Goal: Task Accomplishment & Management: Manage account settings

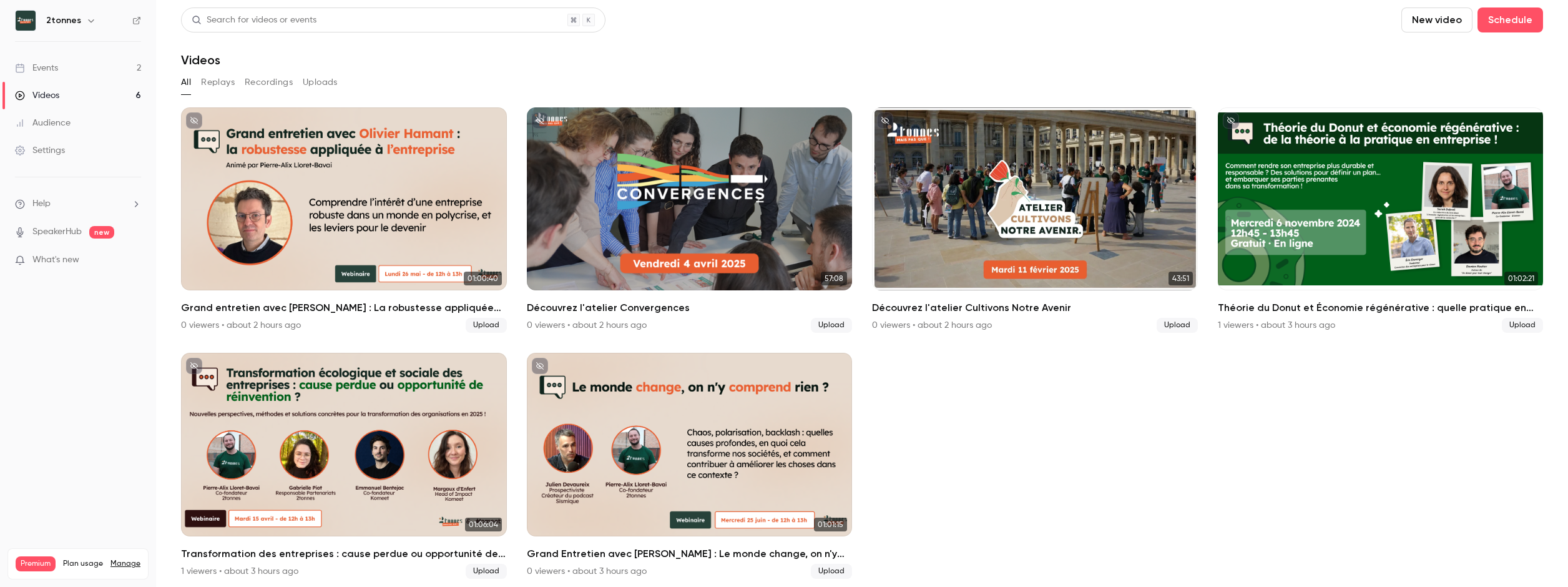
click at [47, 122] on div "Audience" at bounding box center [43, 123] width 55 height 13
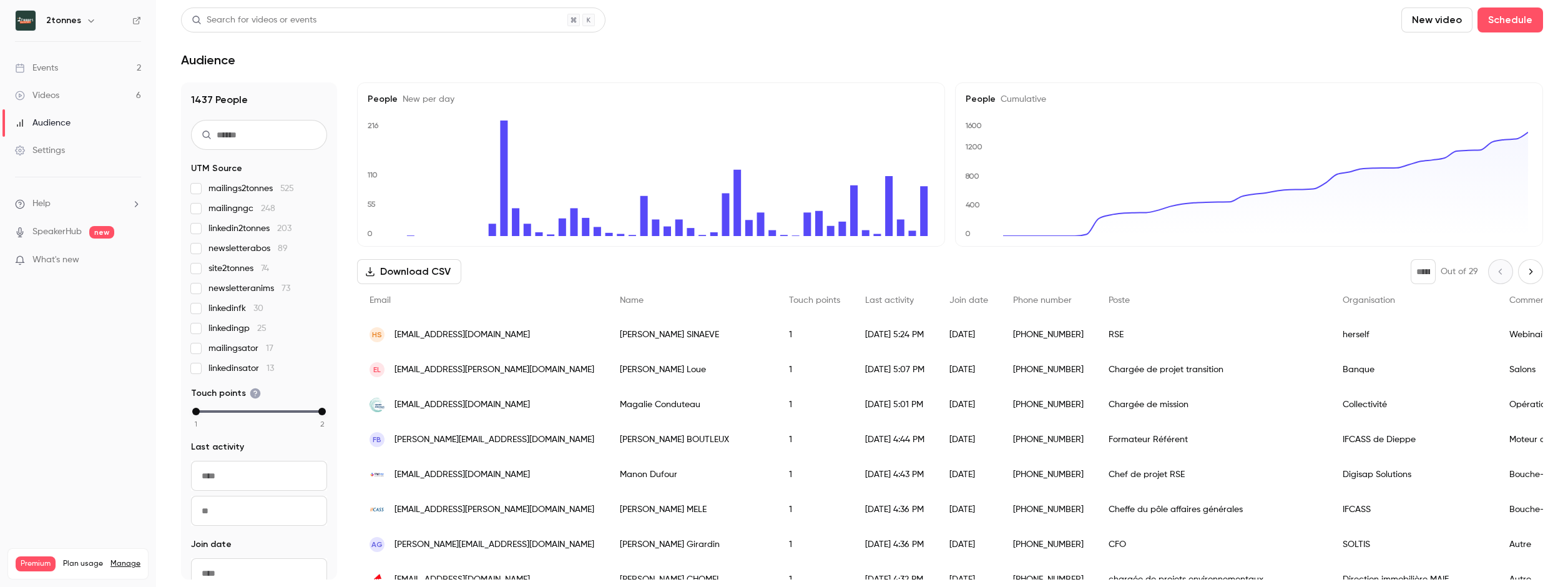
click at [102, 150] on link "Settings" at bounding box center [78, 150] width 156 height 27
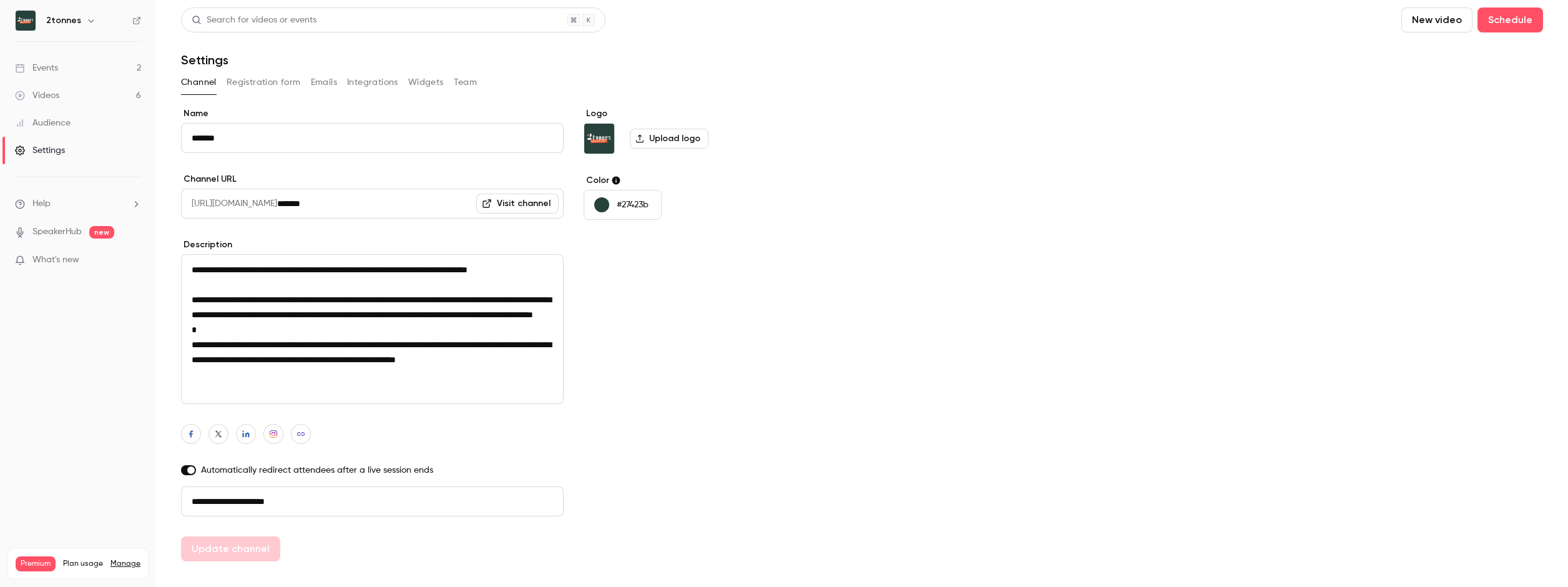
click at [96, 125] on link "Audience" at bounding box center [78, 123] width 156 height 27
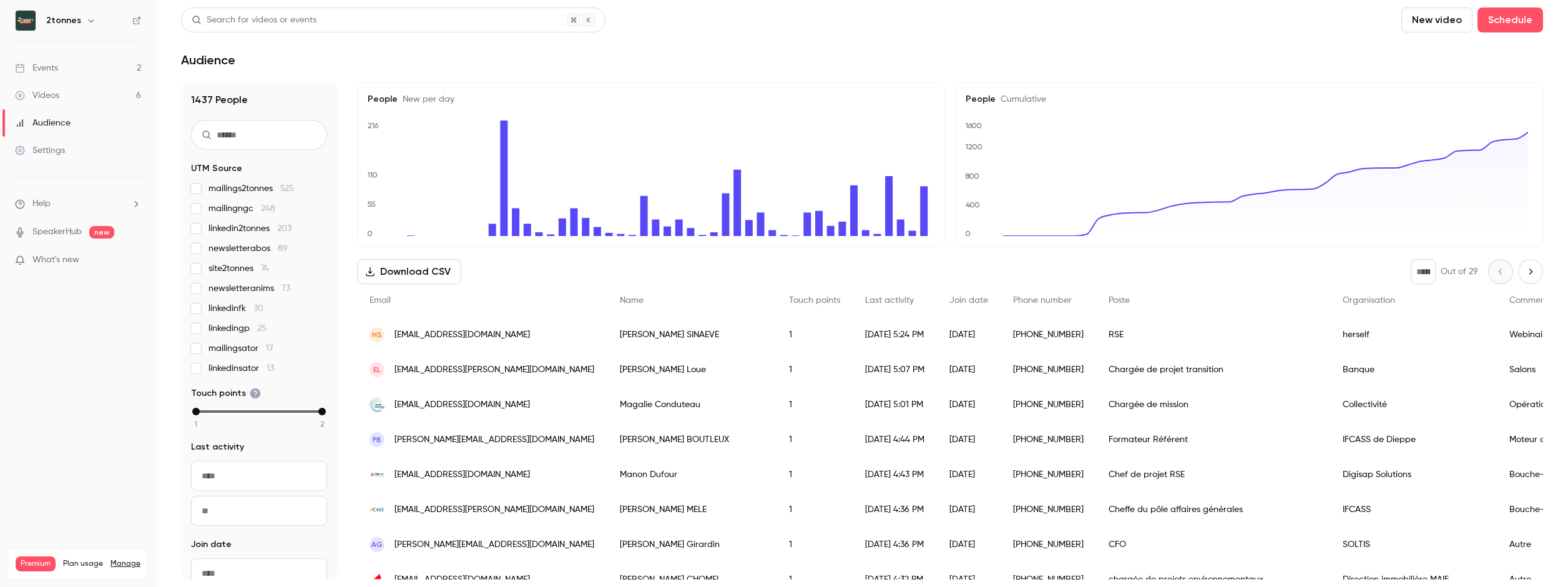
click at [103, 101] on link "Videos 6" at bounding box center [78, 96] width 156 height 27
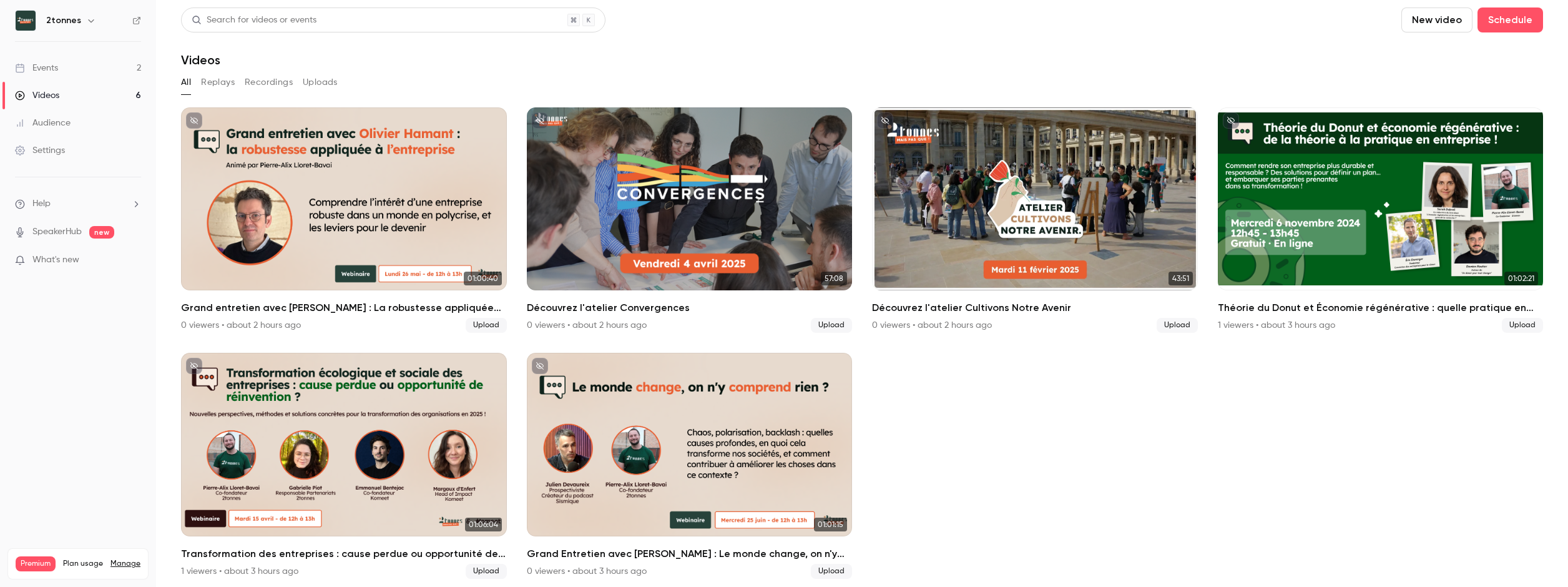
click at [224, 73] on button "Replays" at bounding box center [218, 82] width 33 height 20
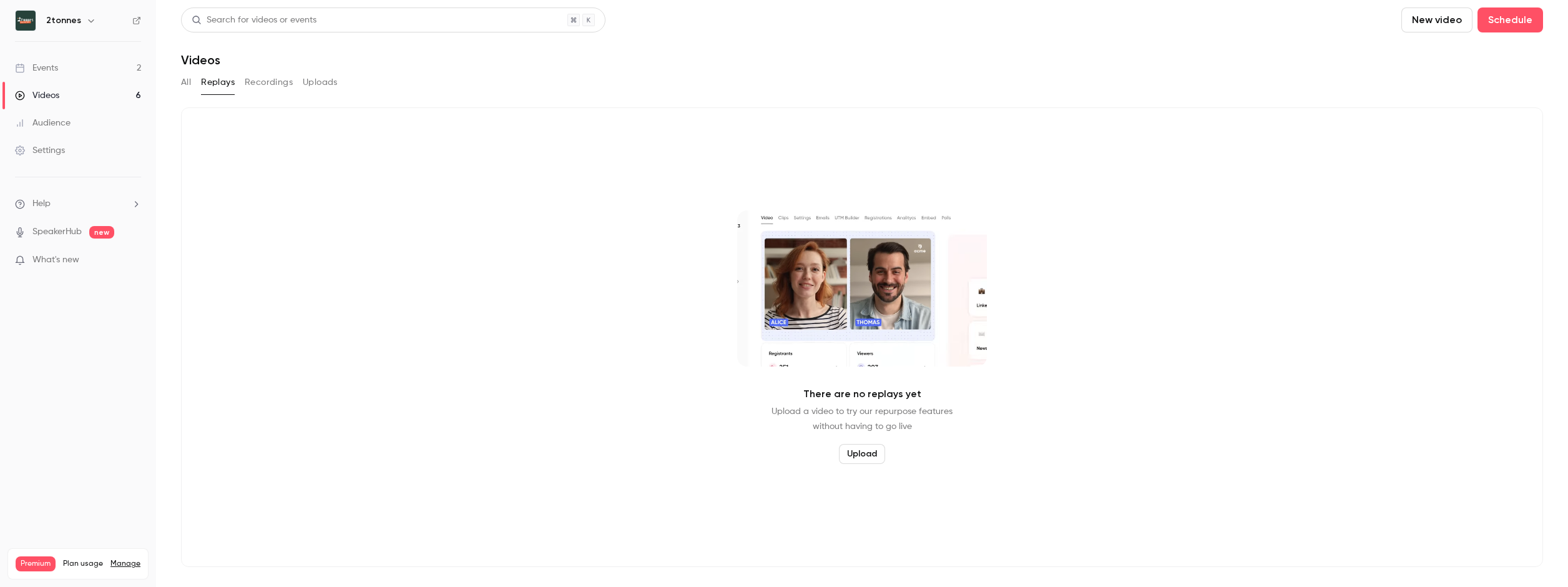
click at [250, 80] on button "Recordings" at bounding box center [269, 82] width 48 height 20
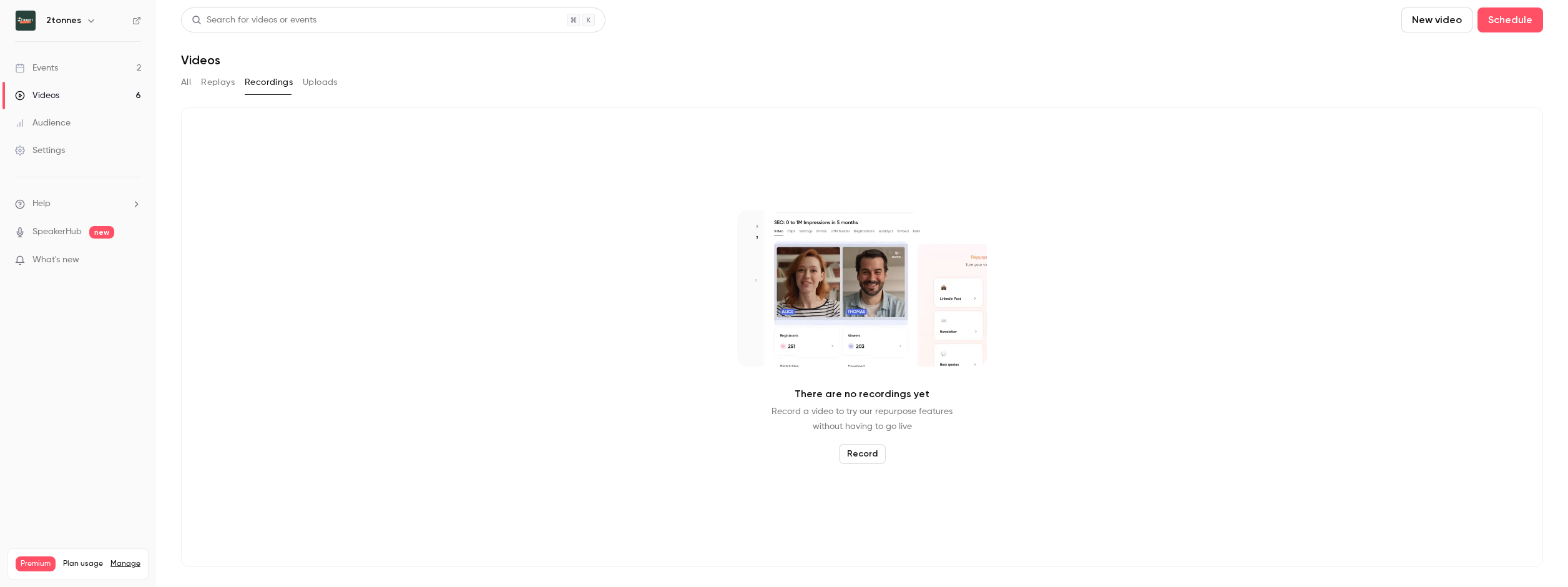
click at [334, 83] on button "Uploads" at bounding box center [320, 82] width 35 height 20
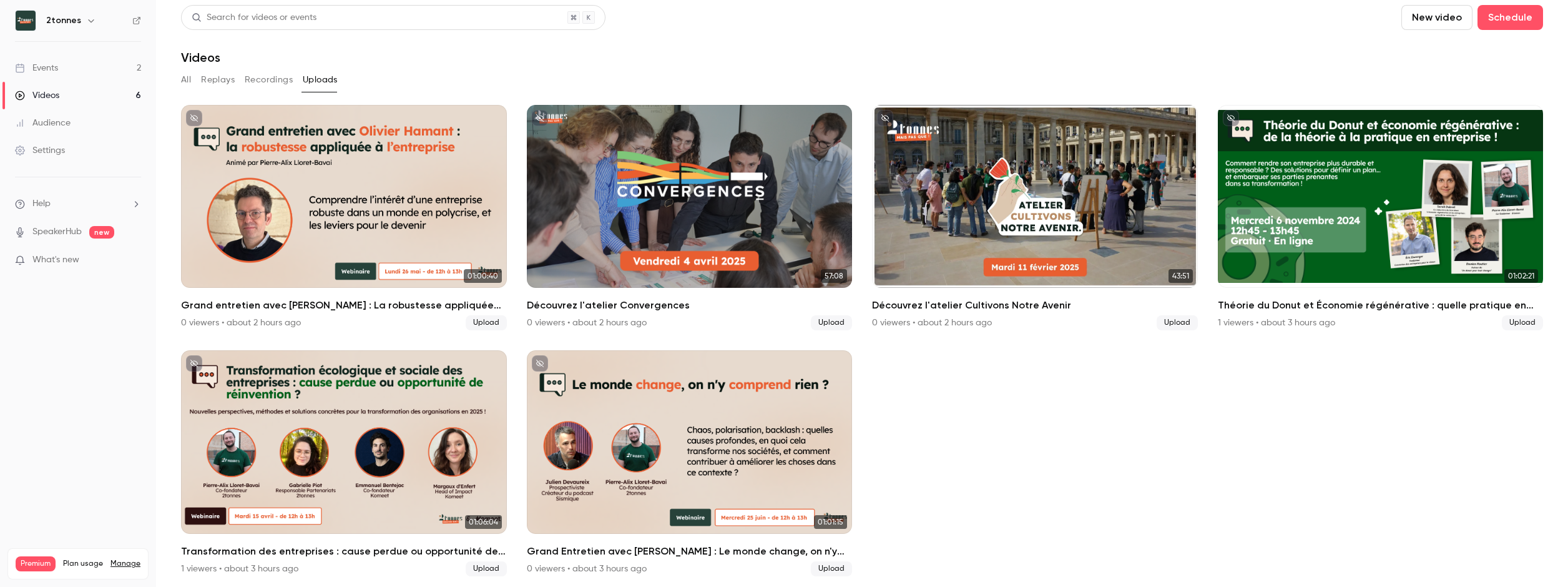
scroll to position [3, 0]
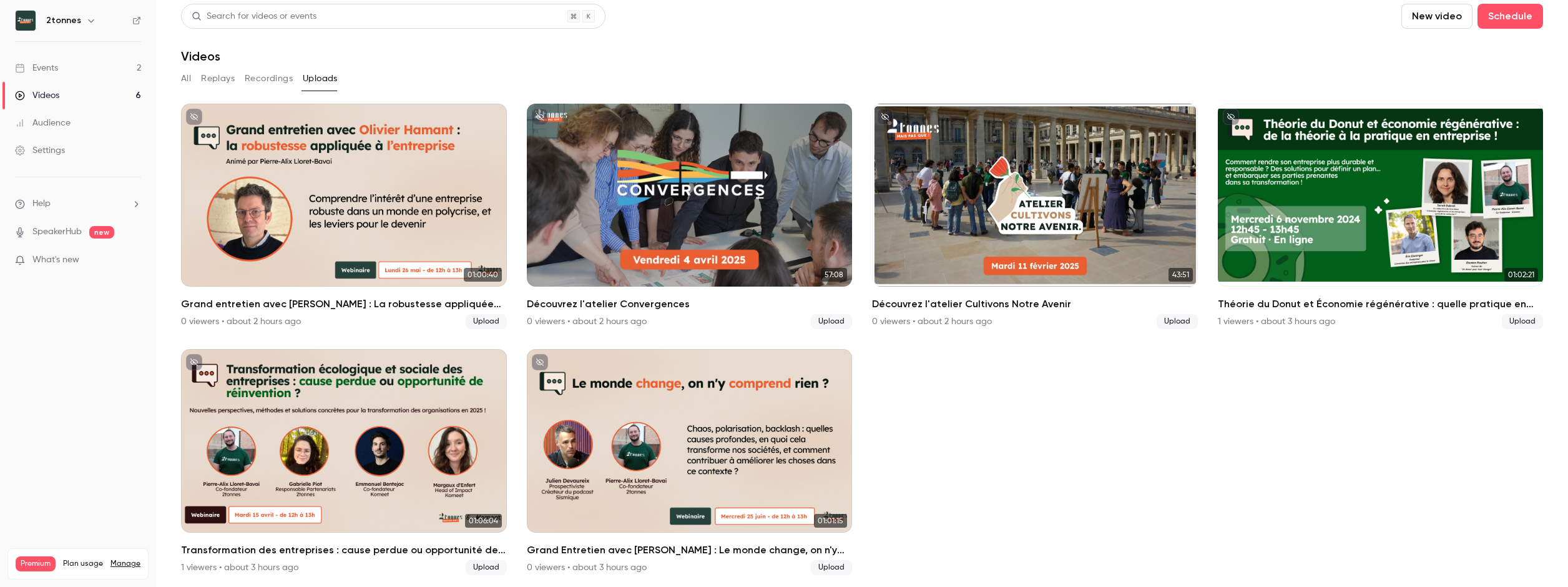
click at [83, 70] on link "Events 2" at bounding box center [78, 68] width 156 height 27
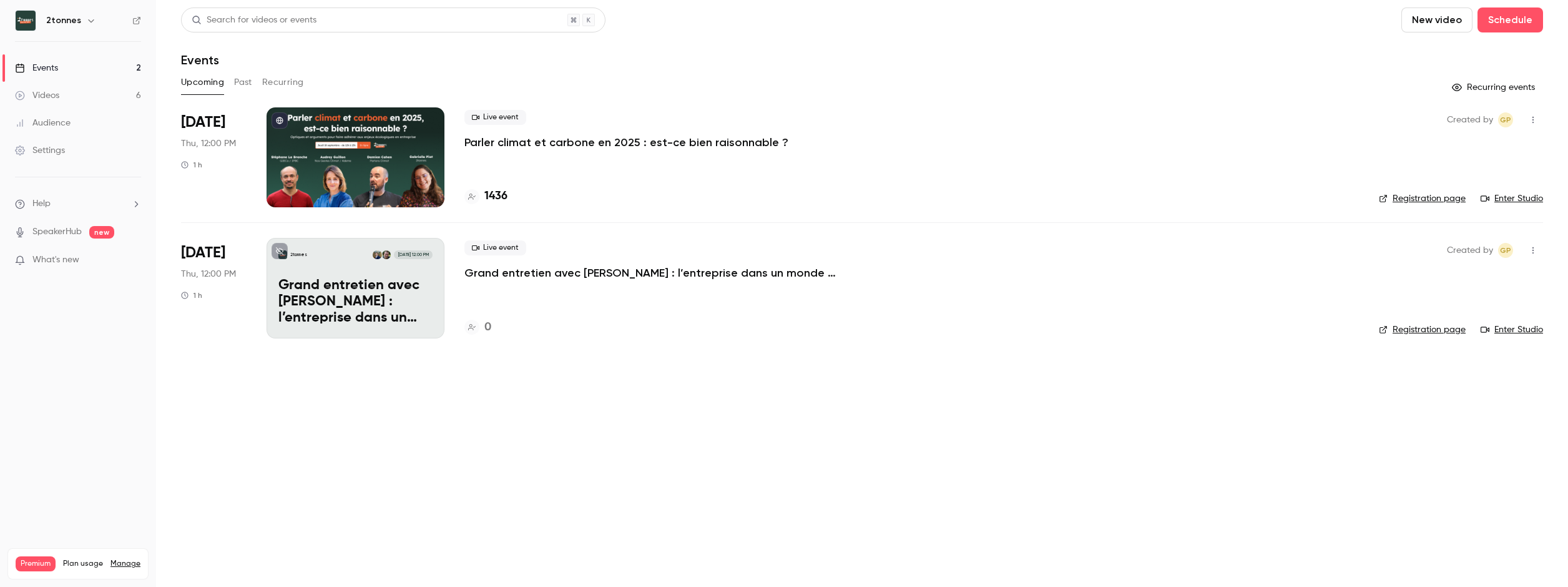
click at [324, 414] on main "Search for videos or events New video Schedule Events Upcoming Past Recurring R…" at bounding box center [862, 294] width 1412 height 587
click at [119, 559] on link "Manage" at bounding box center [125, 564] width 30 height 10
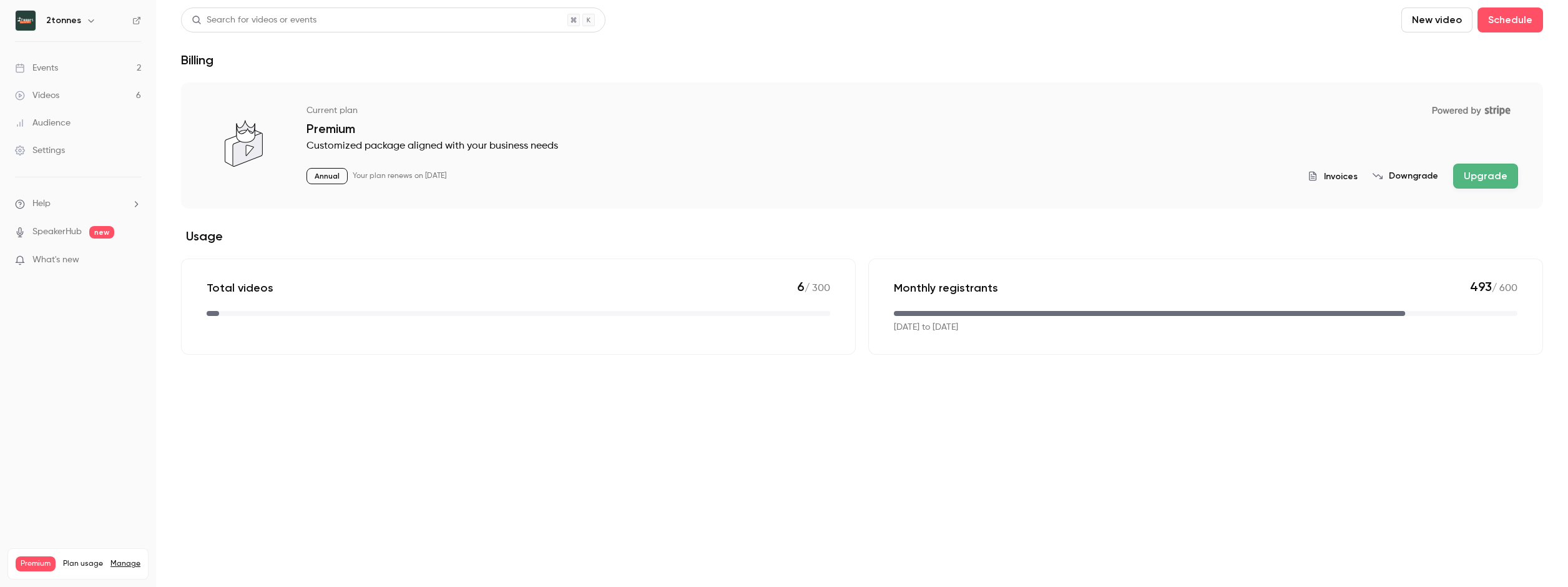
click at [1345, 181] on span "Invoices" at bounding box center [1340, 176] width 33 height 13
click at [277, 440] on main "Search for videos or events New video Schedule Billing Current plan Powered by …" at bounding box center [862, 294] width 1412 height 587
click at [73, 89] on link "Videos 6" at bounding box center [78, 96] width 156 height 27
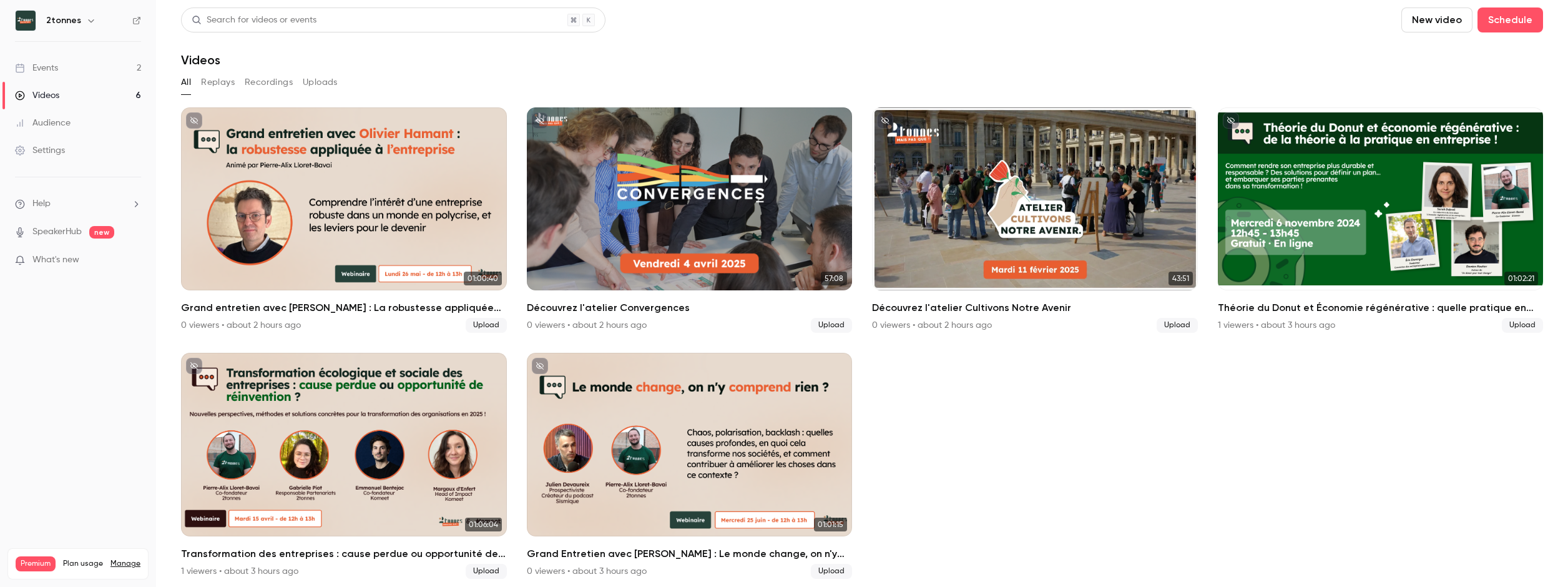
click at [73, 71] on link "Events 2" at bounding box center [78, 68] width 156 height 27
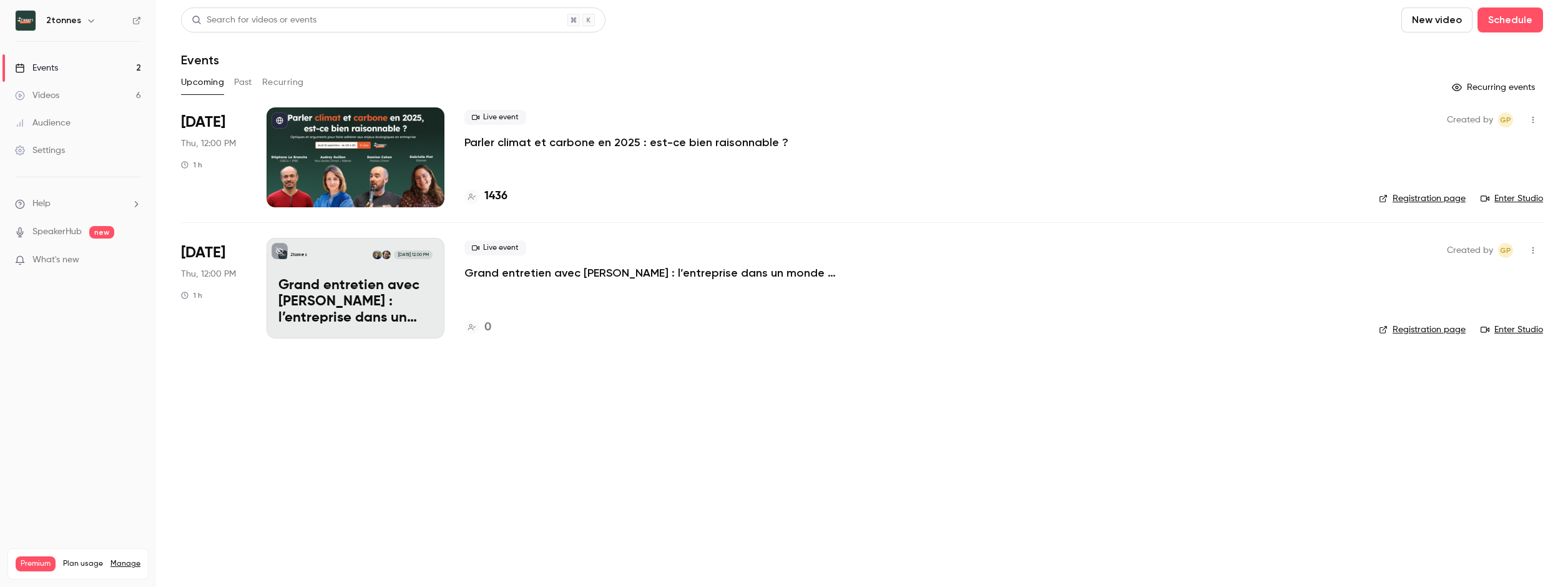
click at [44, 94] on div "Videos" at bounding box center [38, 96] width 44 height 13
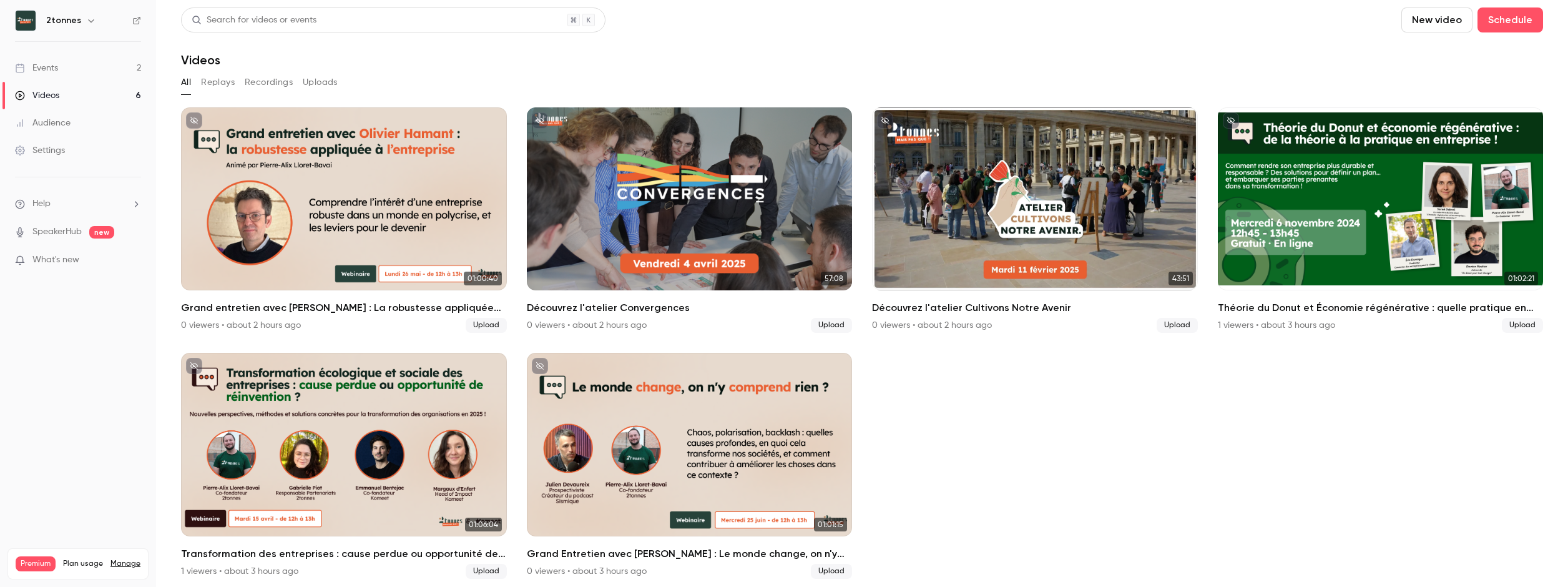
click at [135, 29] on div "2tonnes" at bounding box center [79, 20] width 126 height 21
click at [136, 25] on icon at bounding box center [137, 20] width 9 height 9
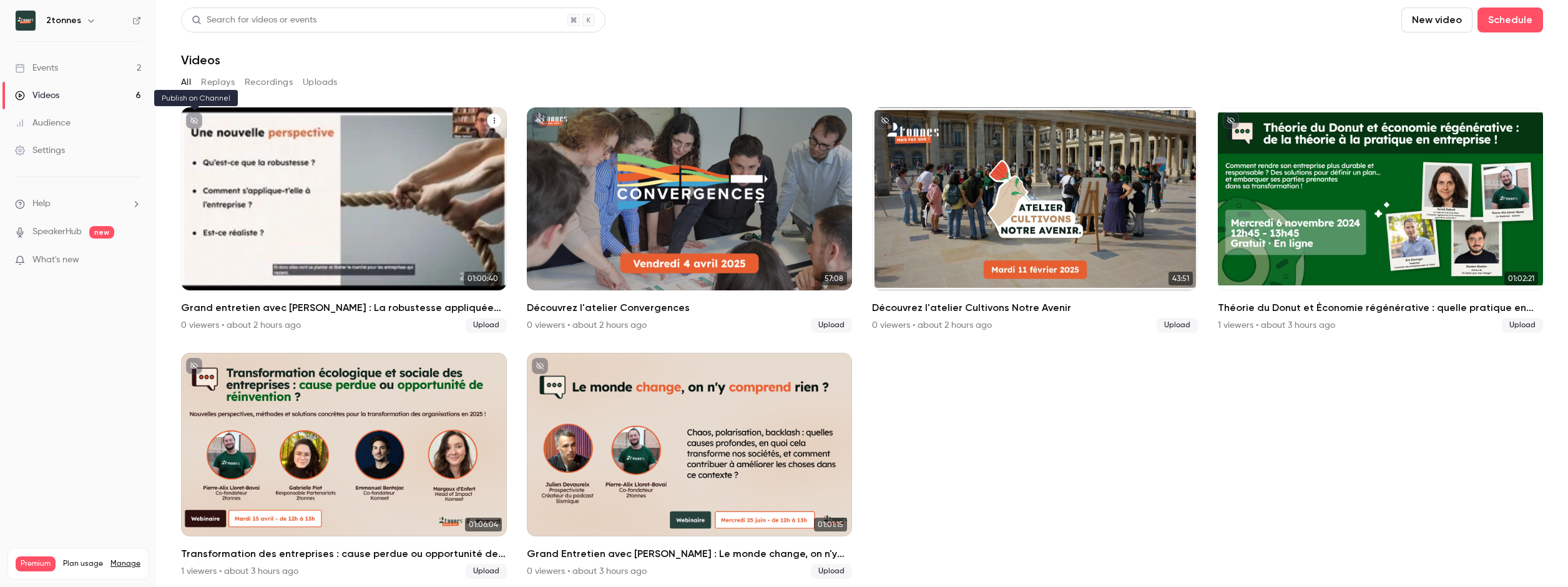
click at [192, 118] on icon "unpublished" at bounding box center [194, 120] width 8 height 8
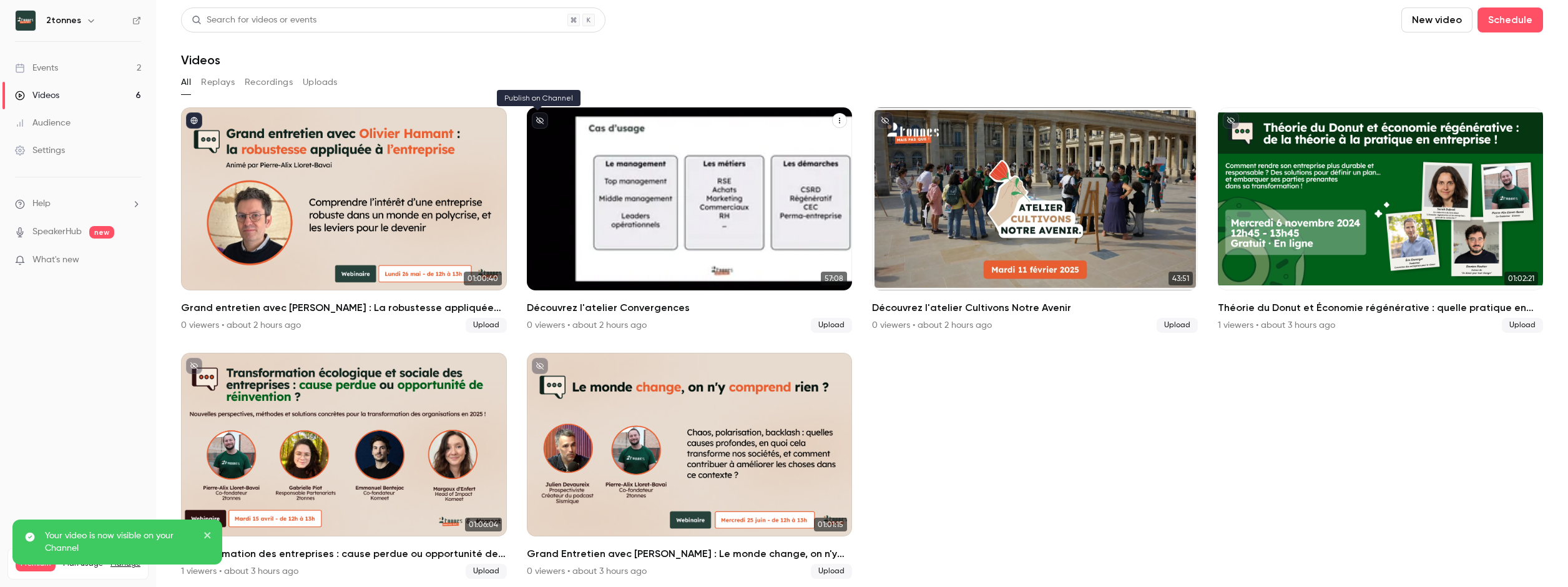
click at [536, 122] on icon "unpublished" at bounding box center [539, 120] width 8 height 8
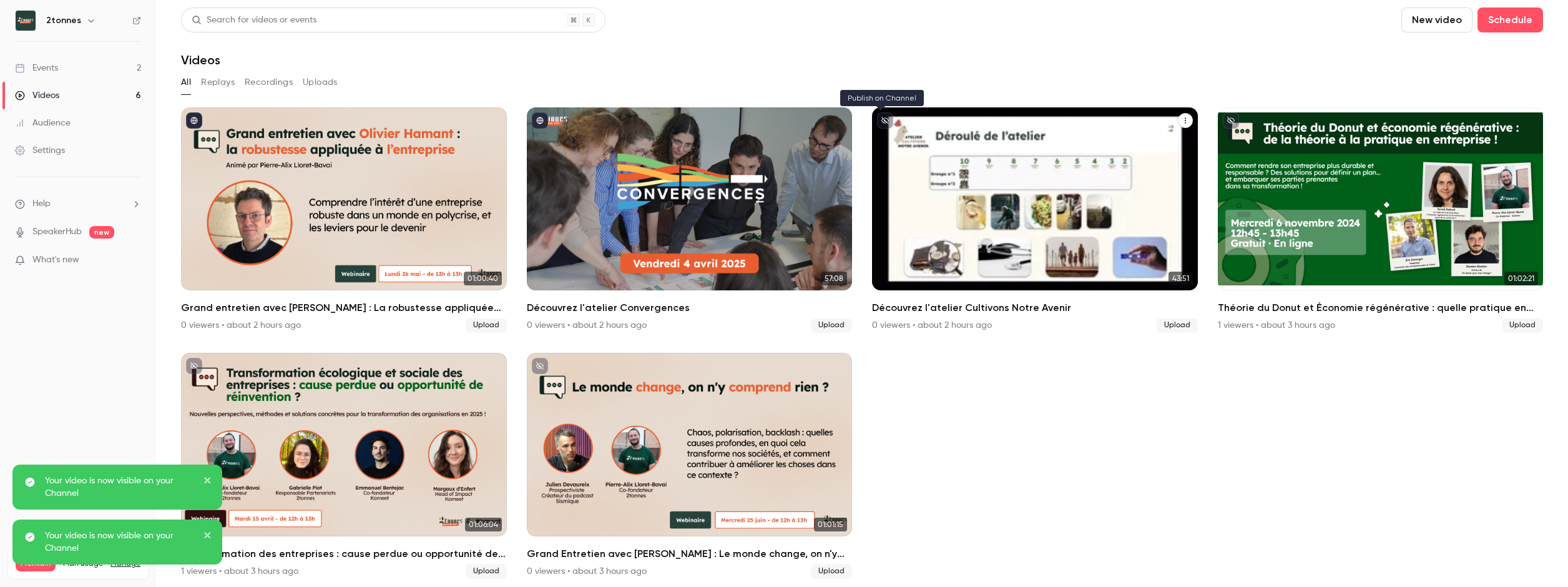
click at [883, 117] on icon "unpublished" at bounding box center [885, 120] width 8 height 8
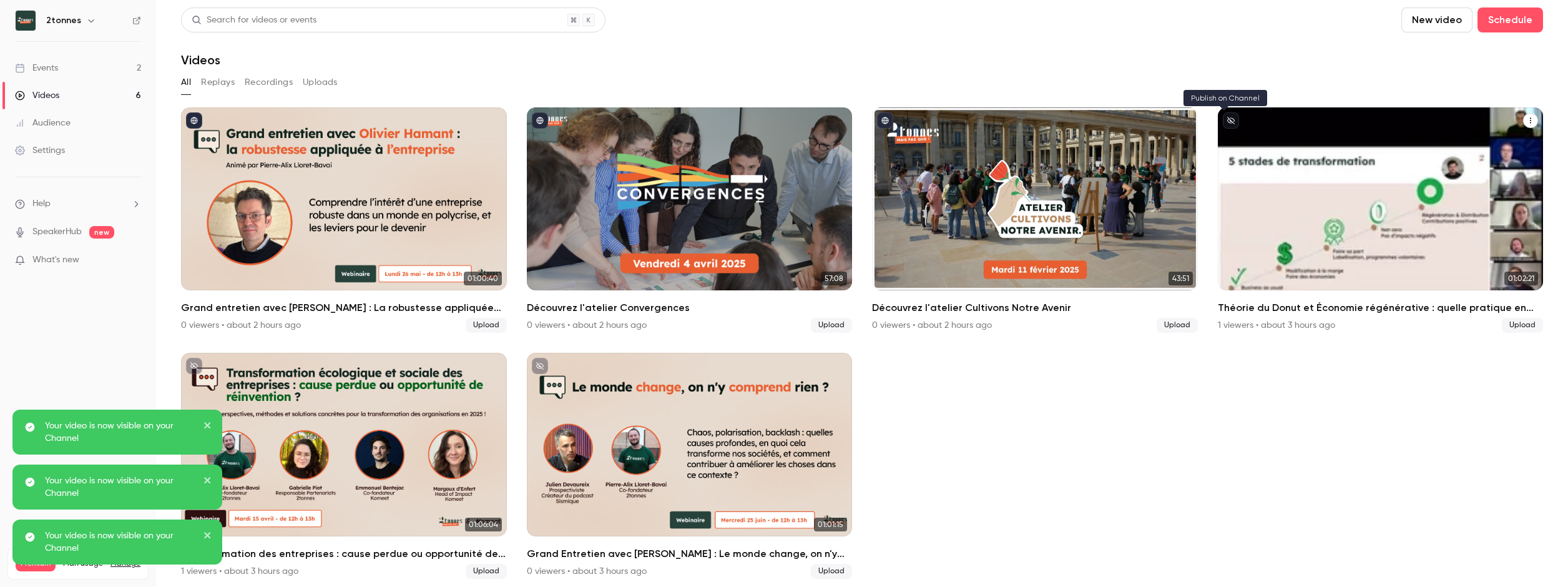
click at [1227, 118] on icon "unpublished" at bounding box center [1231, 120] width 8 height 8
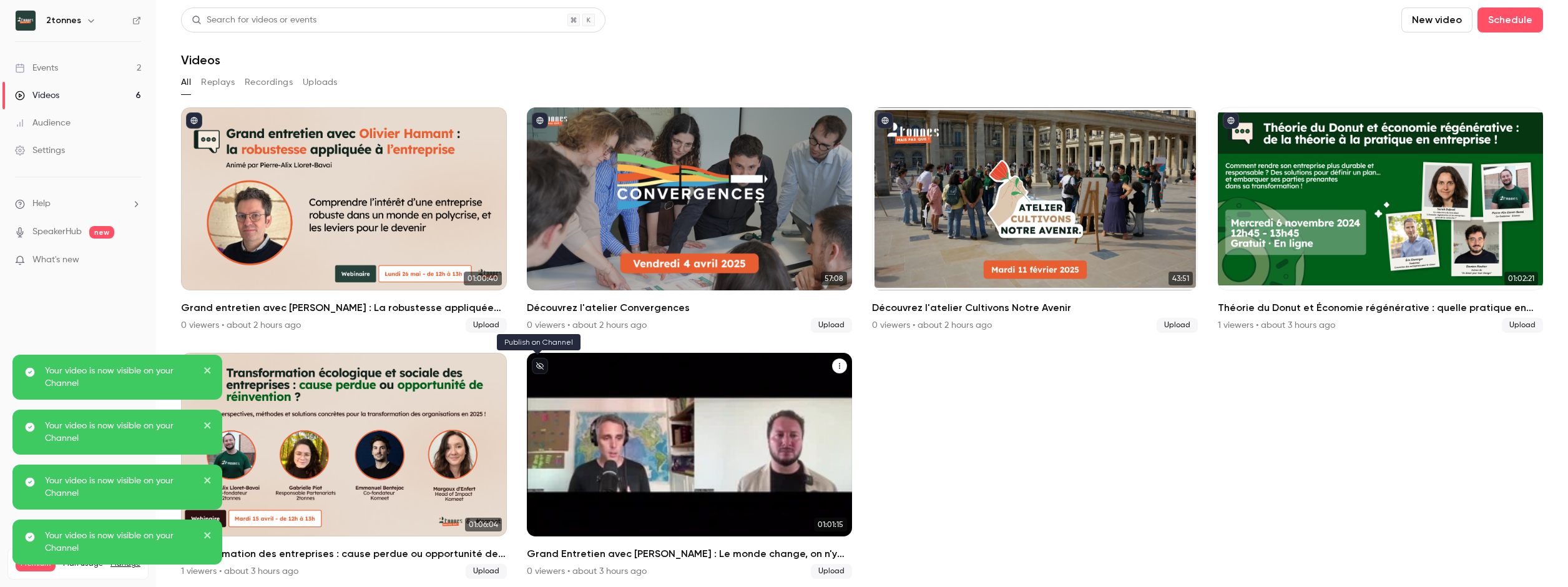
click at [536, 362] on icon "unpublished" at bounding box center [539, 365] width 8 height 8
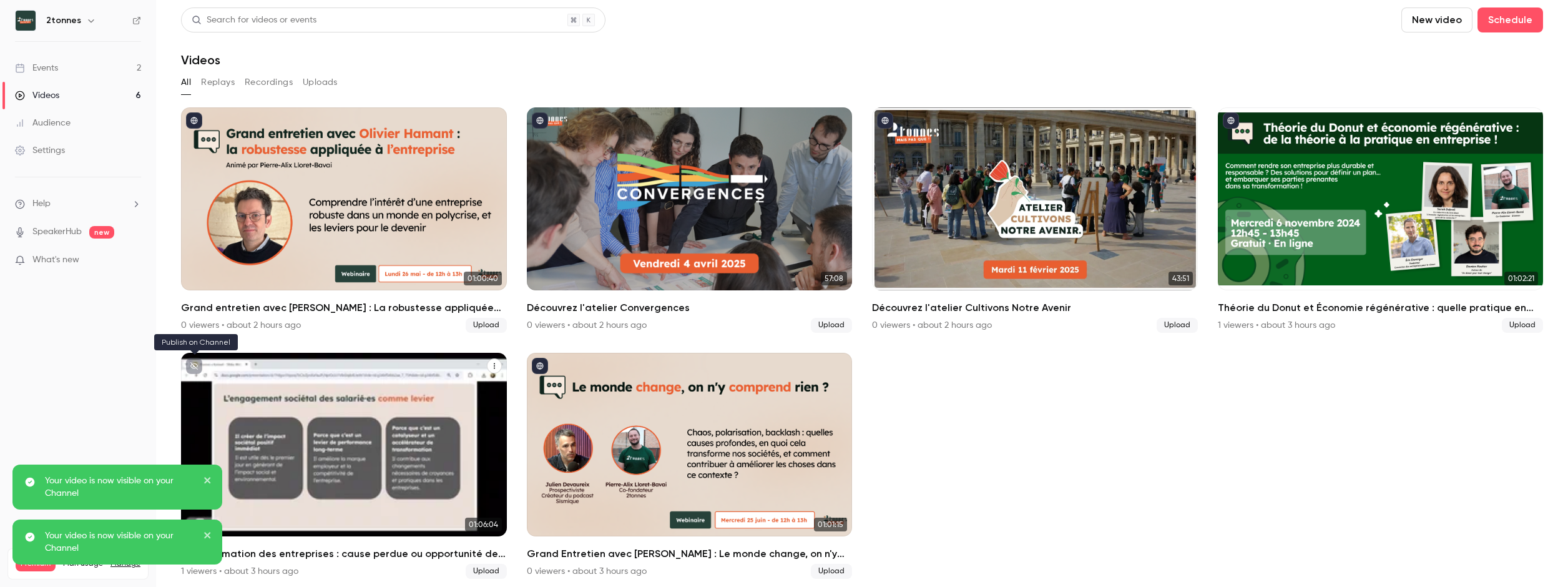
click at [196, 363] on icon "unpublished" at bounding box center [194, 365] width 8 height 8
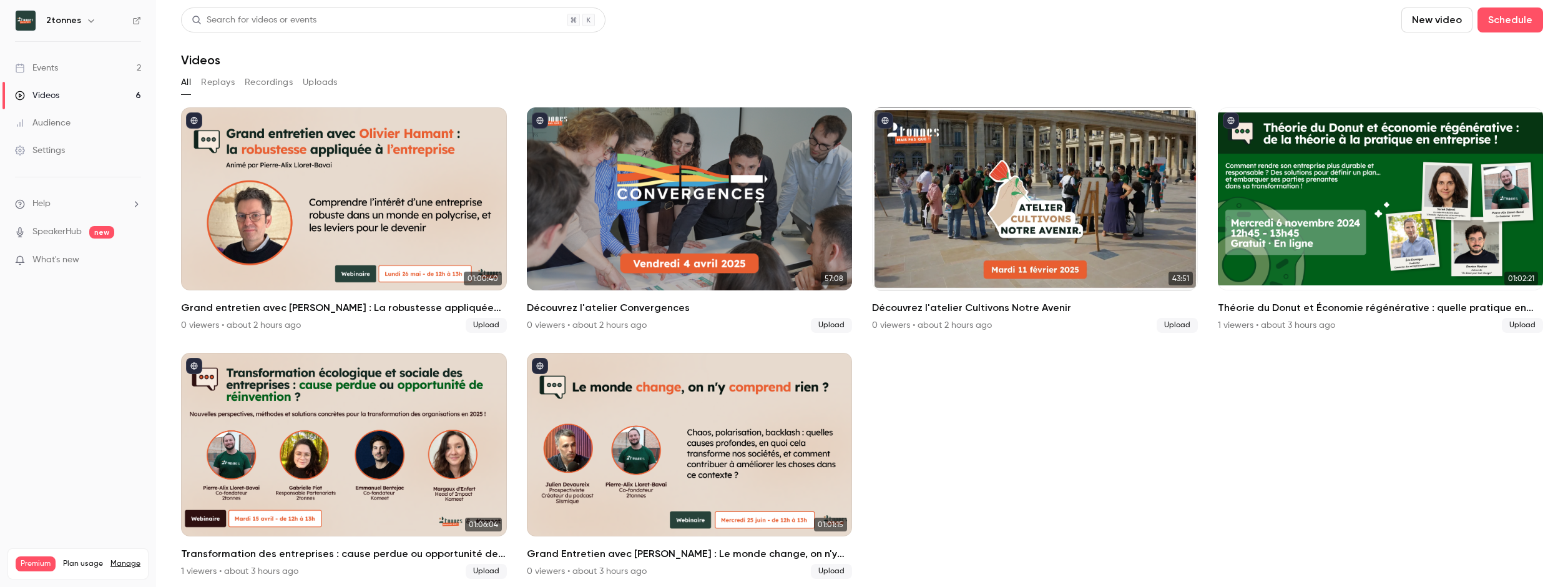
click at [1074, 407] on ul "01:00:40 Grand entretien avec [PERSON_NAME] : La robustesse appliquée aux entr…" at bounding box center [862, 343] width 1362 height 471
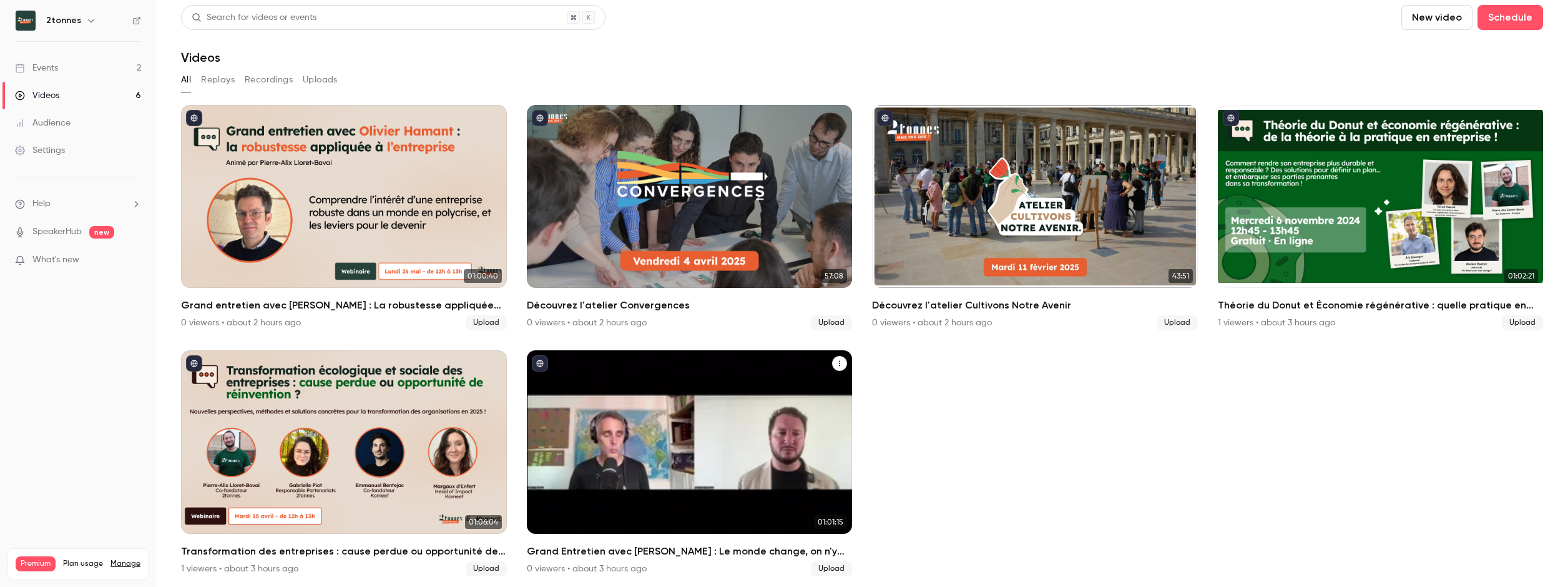
scroll to position [3, 0]
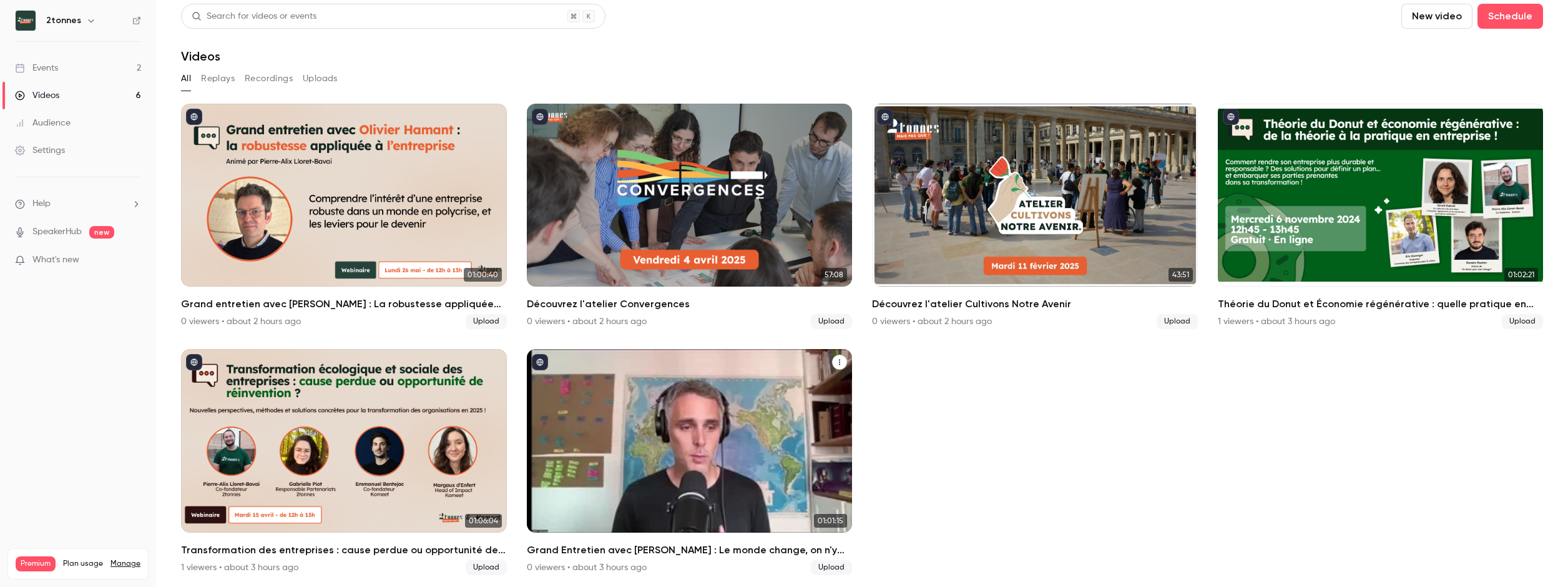
click at [836, 358] on icon "Grand Entretien avec Julien Devaureix : Le monde change, on n'y comprend rien ?" at bounding box center [839, 362] width 8 height 8
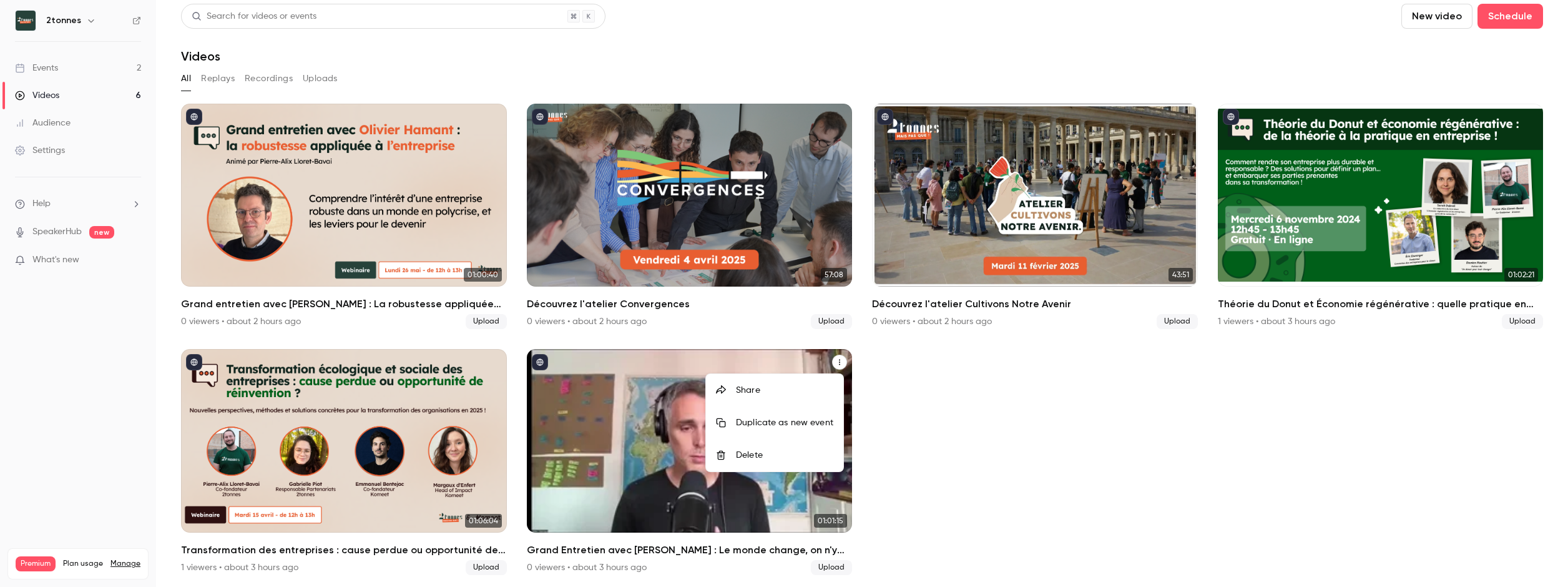
click at [833, 357] on div at bounding box center [784, 294] width 1568 height 587
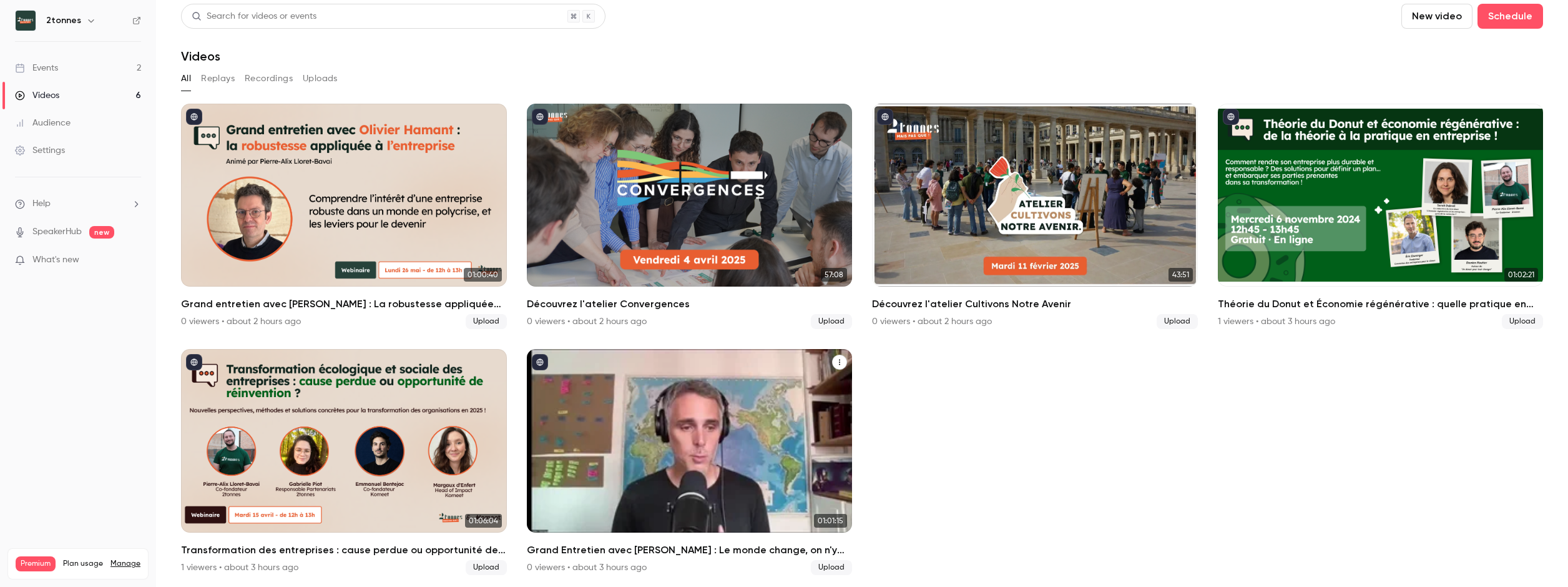
click at [731, 360] on div "Grand Entretien avec Julien Devaureix : Le monde change, on n'y comprend rien ?" at bounding box center [690, 440] width 326 height 183
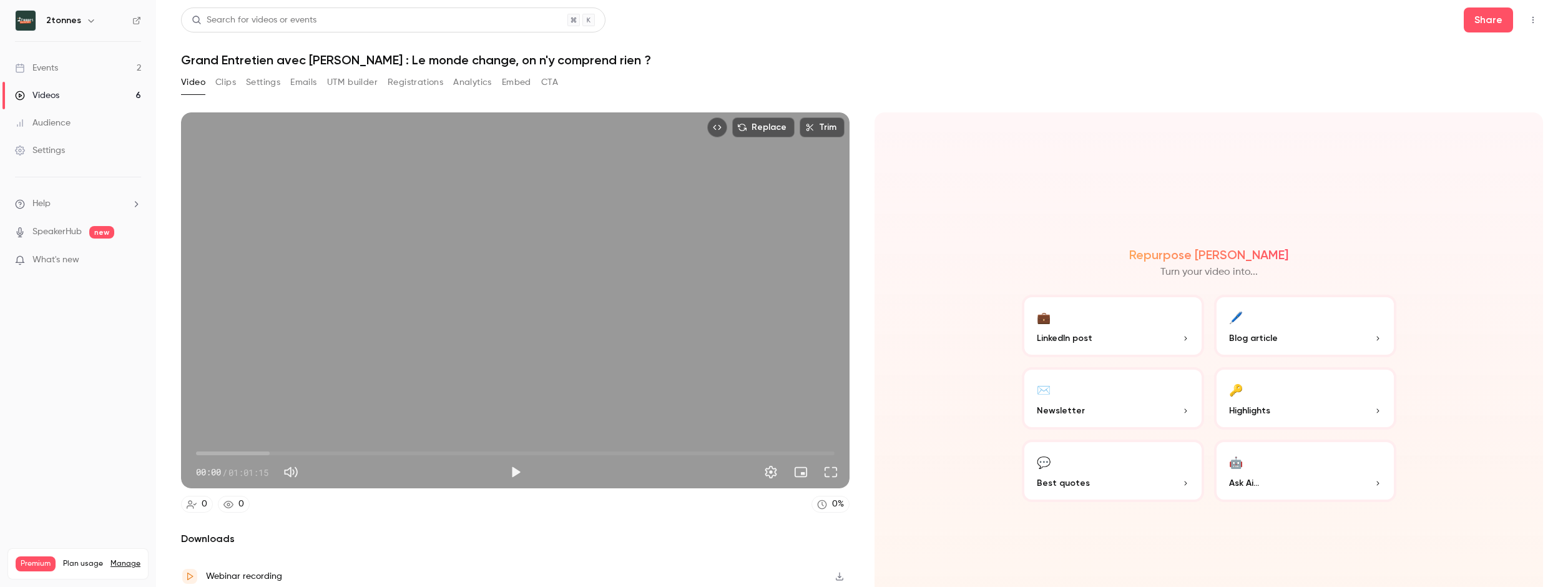
click at [221, 84] on button "Clips" at bounding box center [225, 82] width 20 height 20
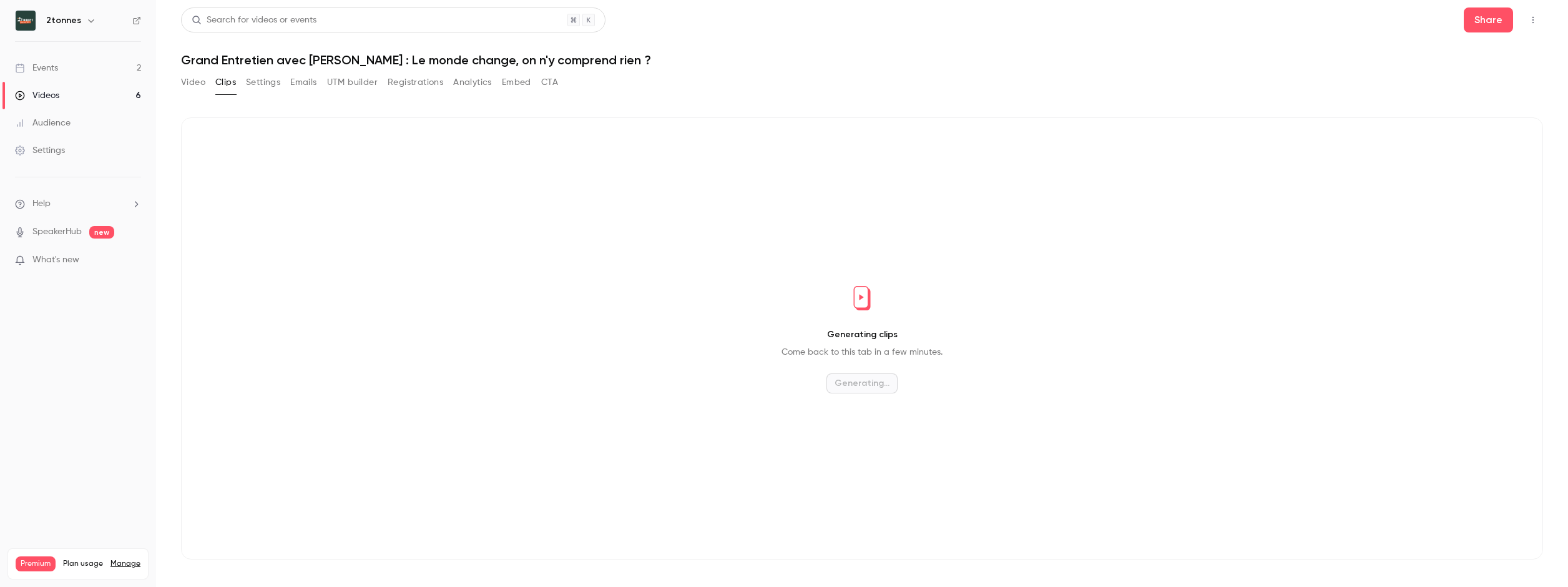
click at [250, 78] on button "Settings" at bounding box center [263, 82] width 34 height 20
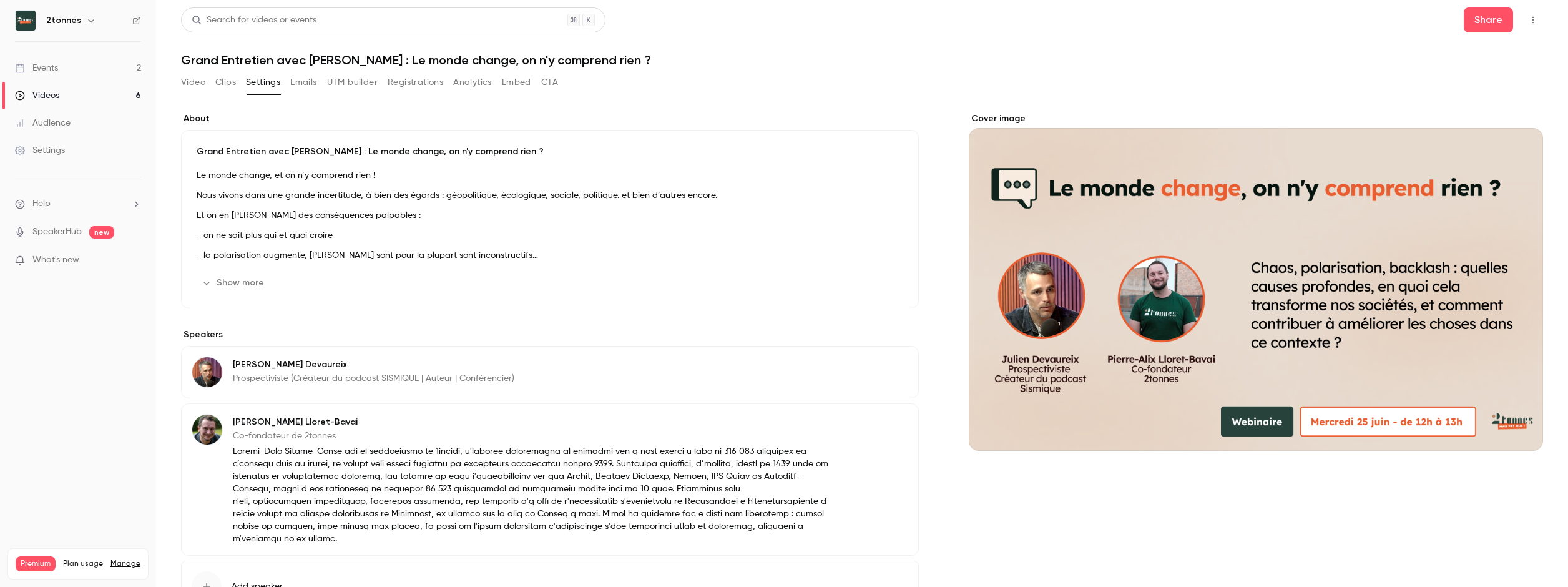
click at [312, 84] on button "Emails" at bounding box center [303, 82] width 26 height 20
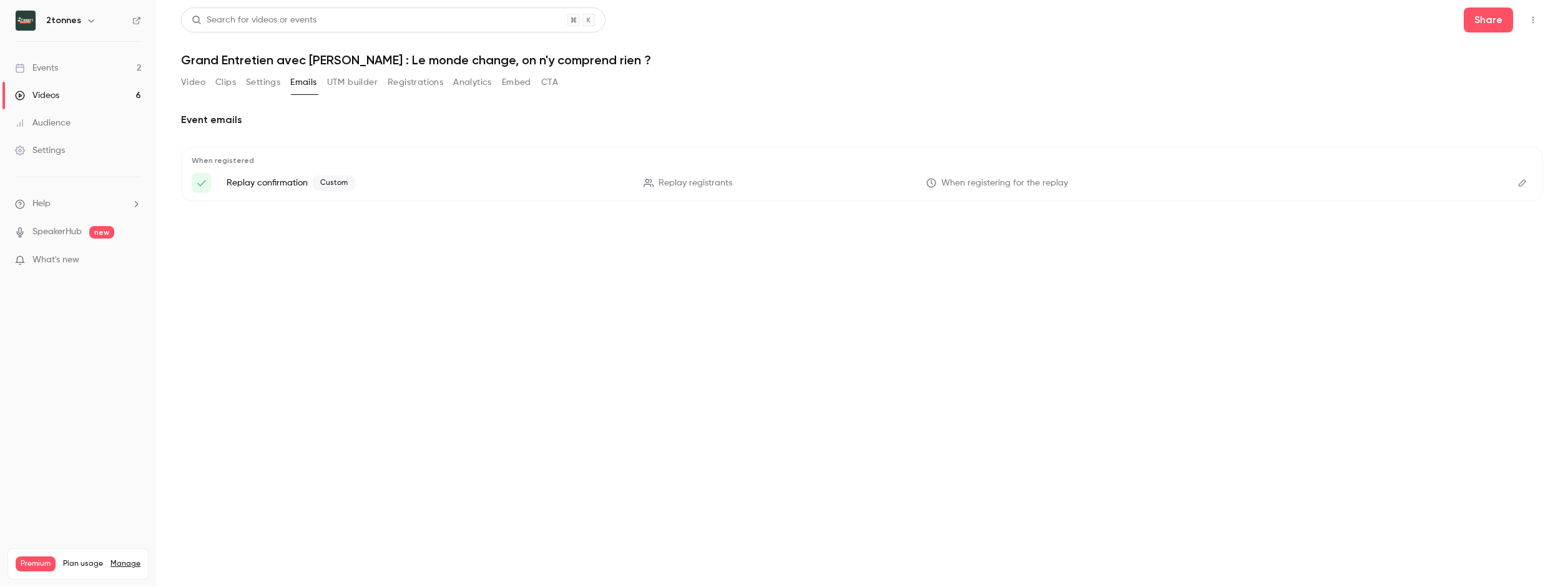
click at [352, 79] on button "UTM builder" at bounding box center [352, 82] width 50 height 20
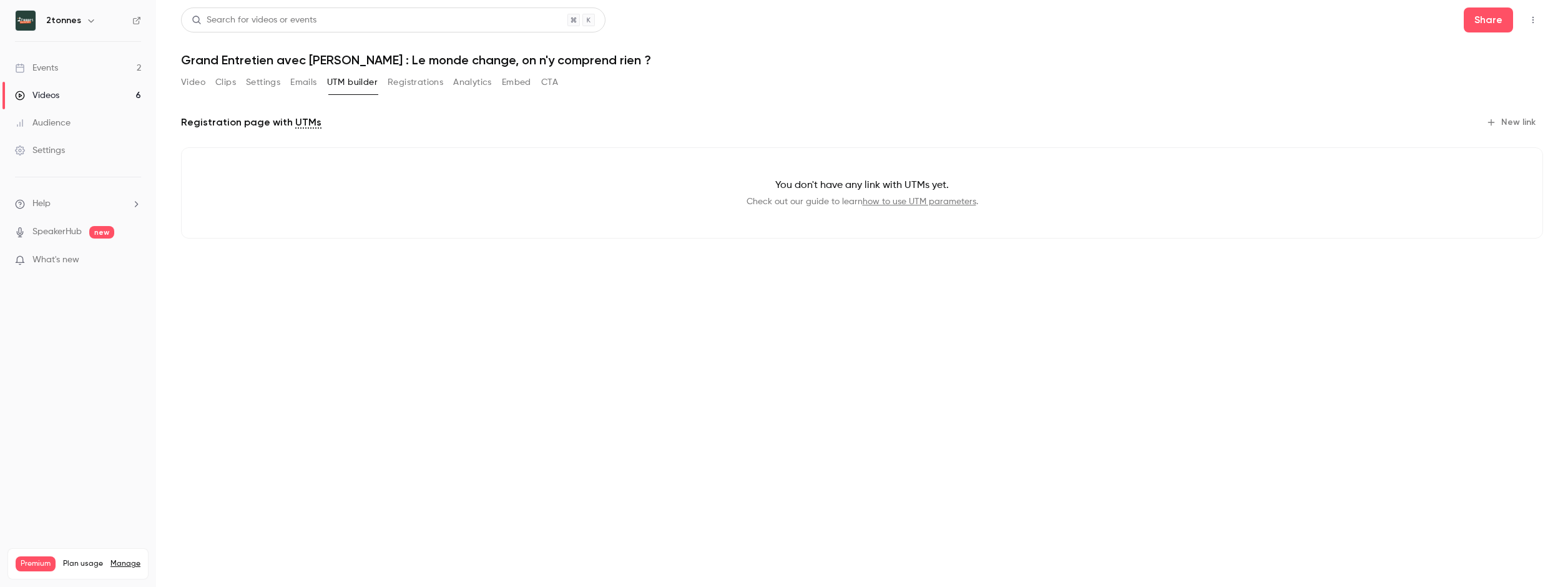
click at [382, 81] on div "Video Clips Settings Emails UTM builder Registrations Analytics Embed CTA" at bounding box center [370, 82] width 377 height 20
click at [393, 81] on button "Registrations" at bounding box center [415, 82] width 55 height 20
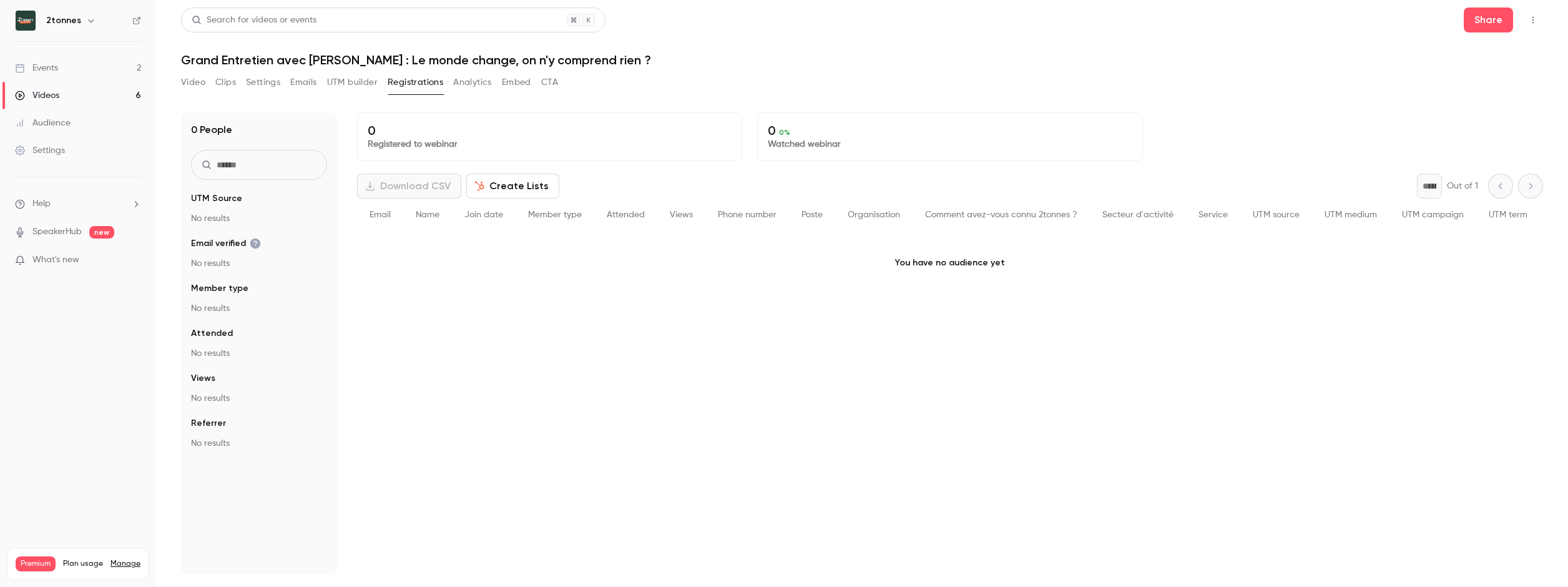
click at [489, 87] on button "Analytics" at bounding box center [472, 82] width 38 height 20
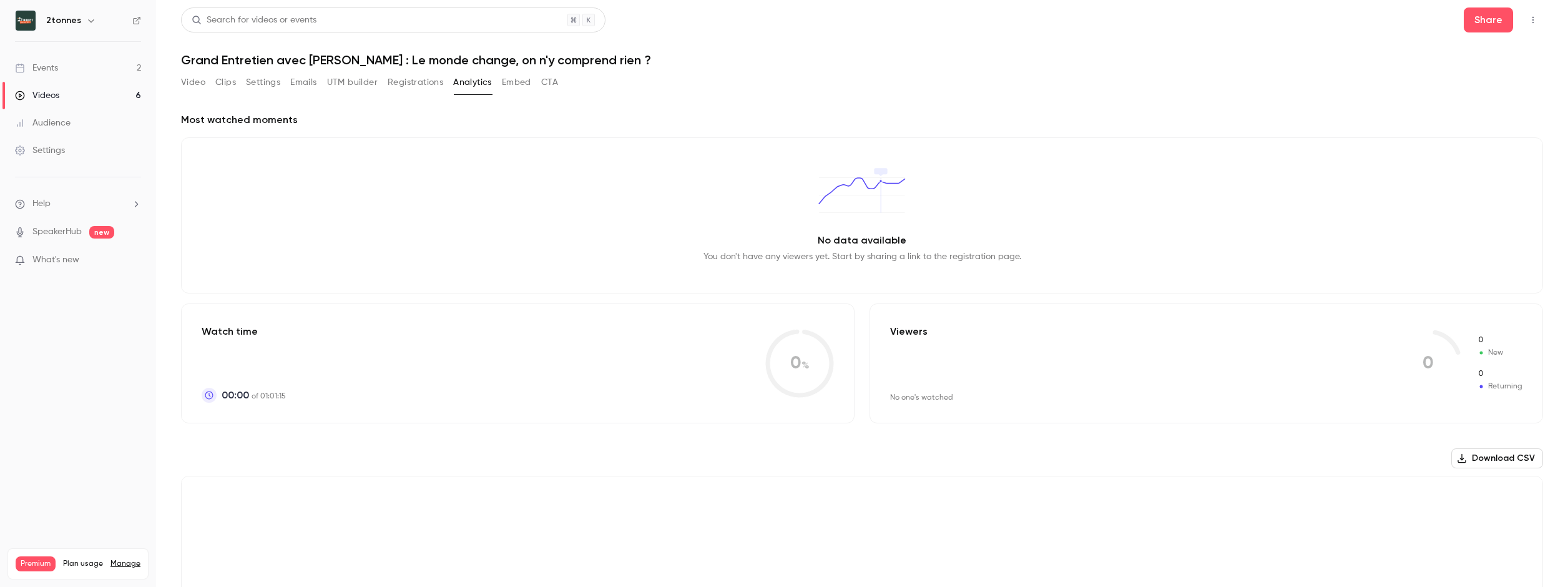
click at [510, 87] on button "Embed" at bounding box center [516, 82] width 29 height 20
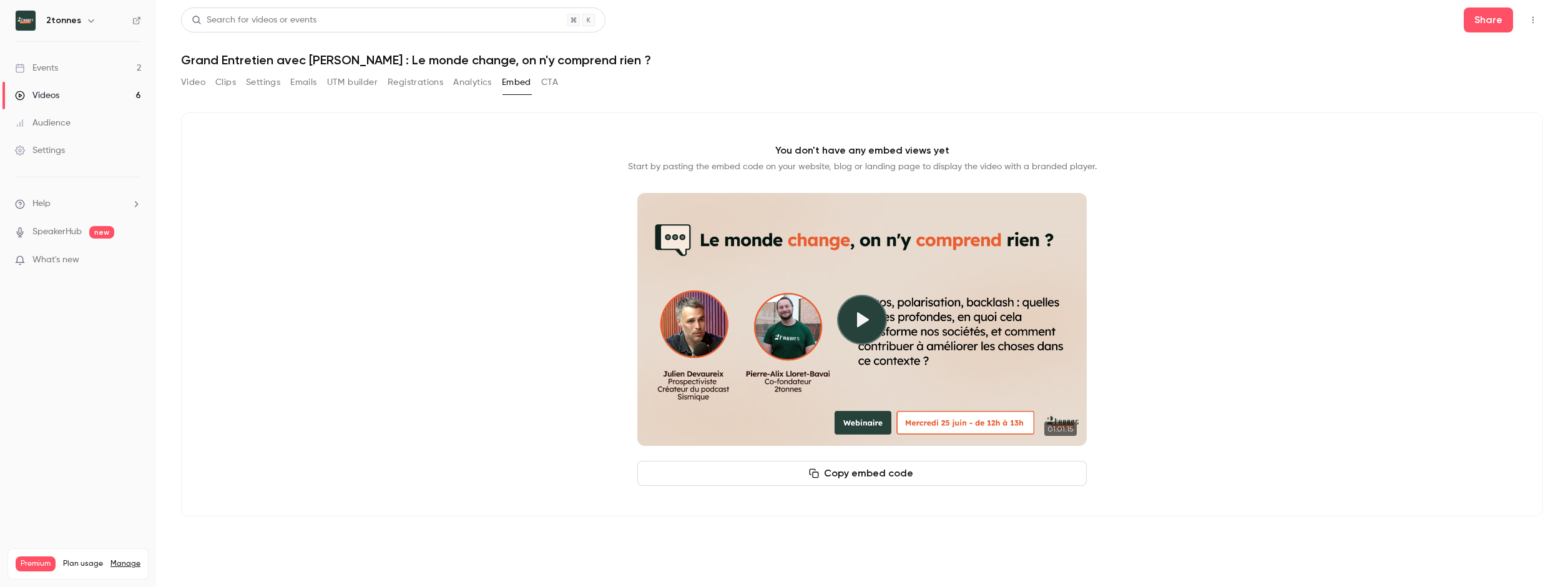
click at [560, 84] on div "Video Clips Settings Emails UTM builder Registrations Analytics Embed CTA" at bounding box center [862, 84] width 1362 height 25
click at [552, 84] on button "CTA" at bounding box center [550, 82] width 17 height 20
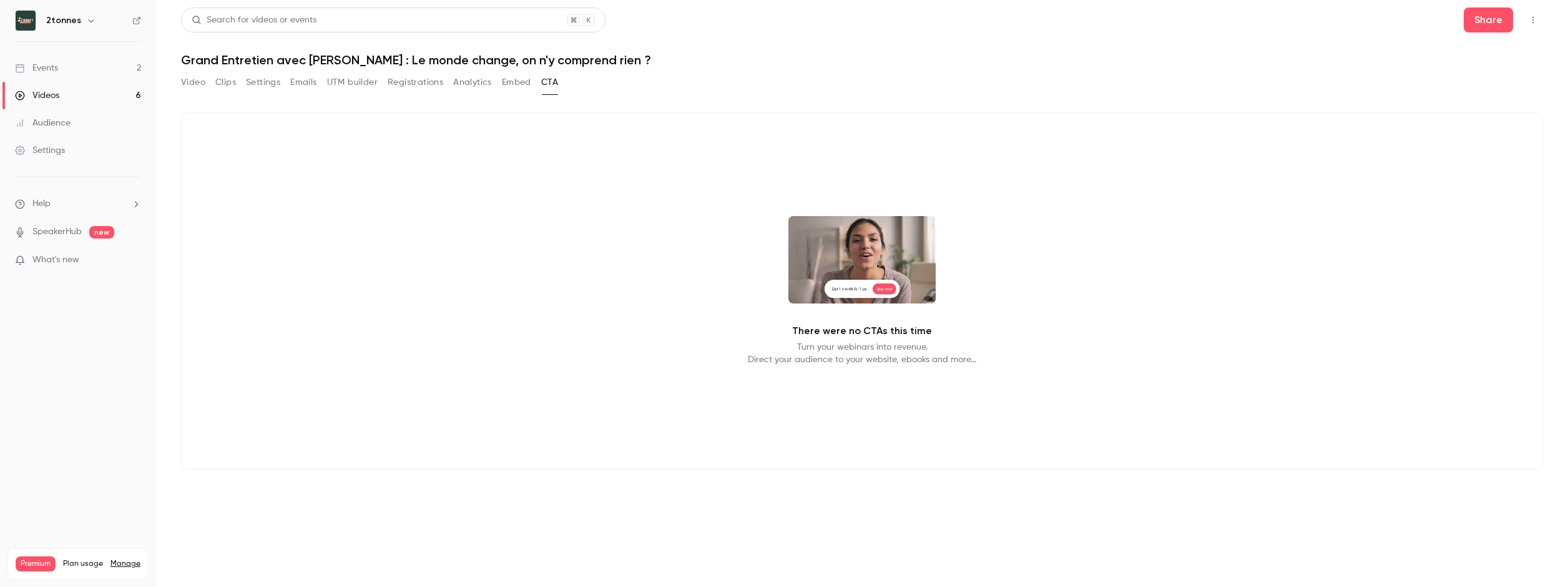
click at [392, 87] on button "Registrations" at bounding box center [415, 82] width 55 height 20
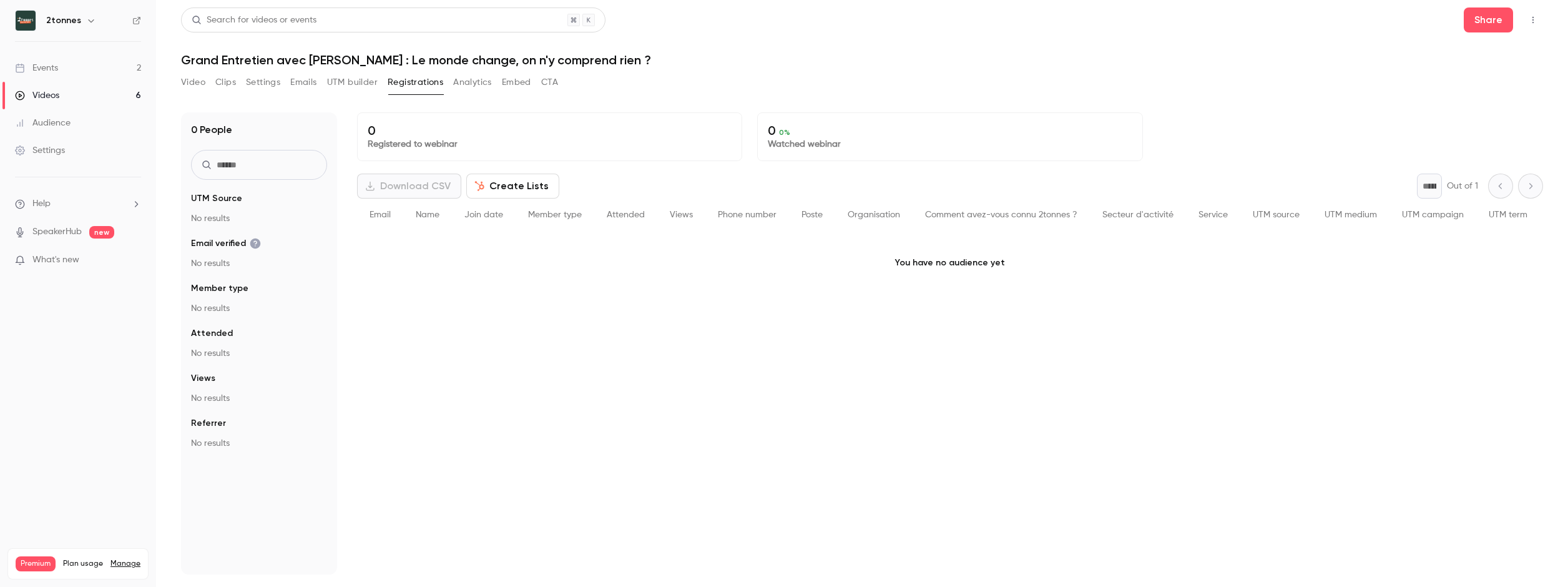
click at [358, 87] on button "UTM builder" at bounding box center [352, 82] width 50 height 20
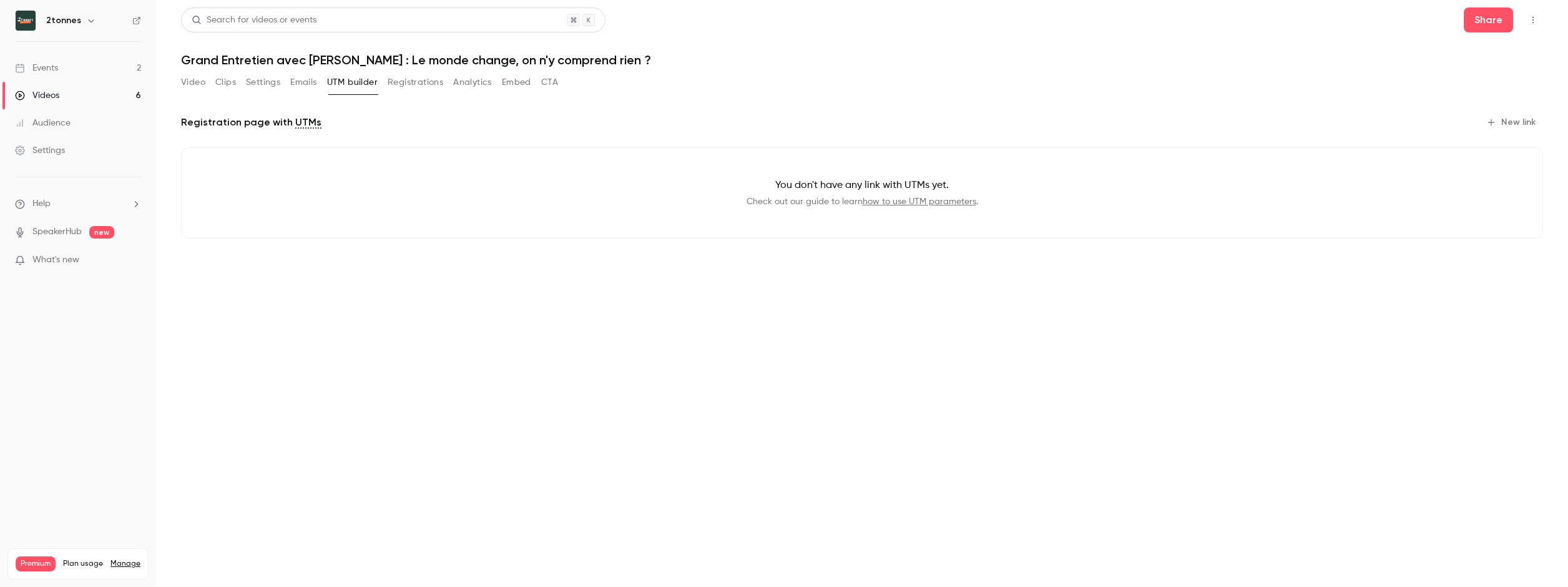
click at [308, 89] on button "Emails" at bounding box center [303, 82] width 26 height 20
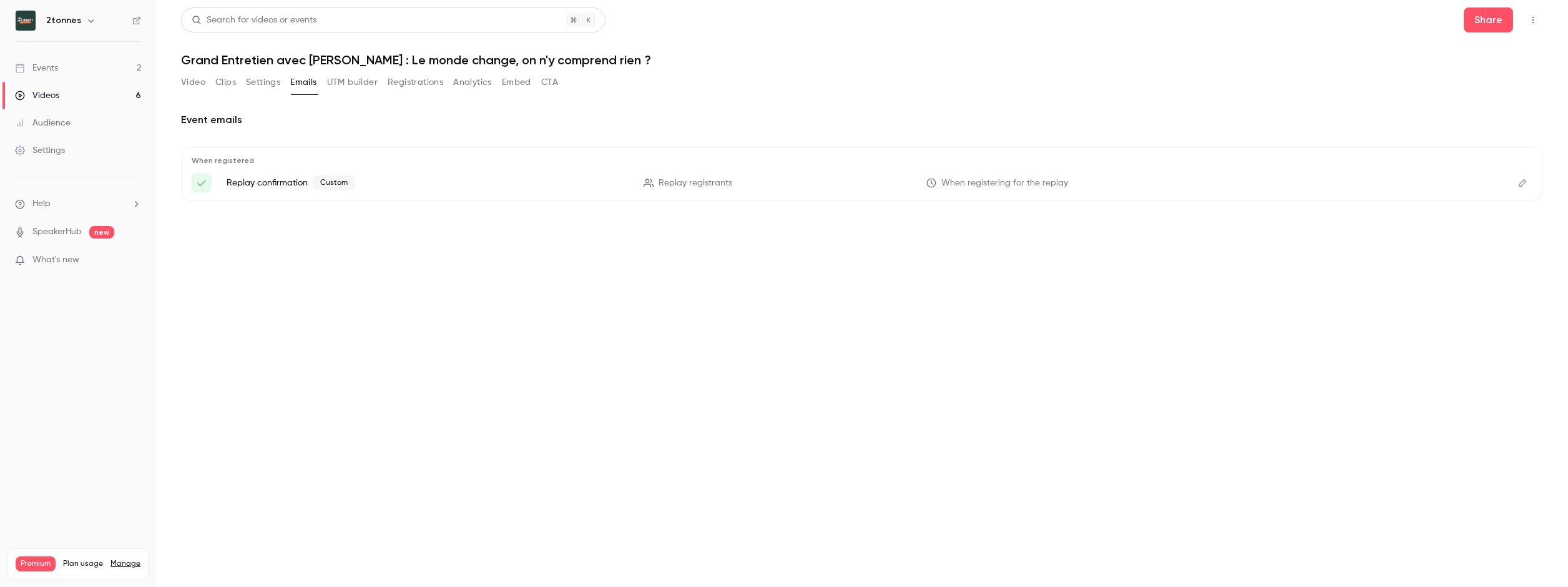
click at [260, 78] on button "Settings" at bounding box center [263, 82] width 34 height 20
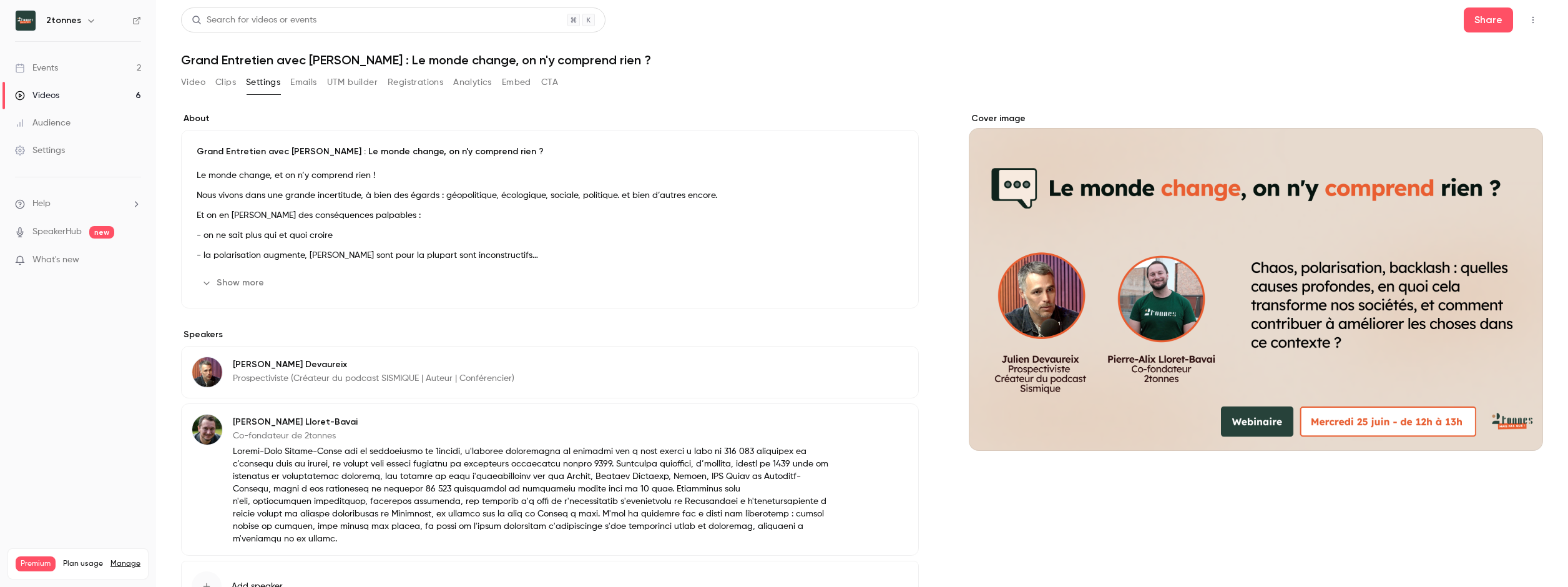
click at [1528, 21] on icon "Top Bar Actions" at bounding box center [1533, 20] width 10 height 9
click at [1525, 21] on div at bounding box center [784, 294] width 1568 height 587
click at [1023, 88] on div "Video Clips Settings Emails UTM builder Registrations Analytics Embed CTA" at bounding box center [862, 84] width 1362 height 25
